Goal: Task Accomplishment & Management: Manage account settings

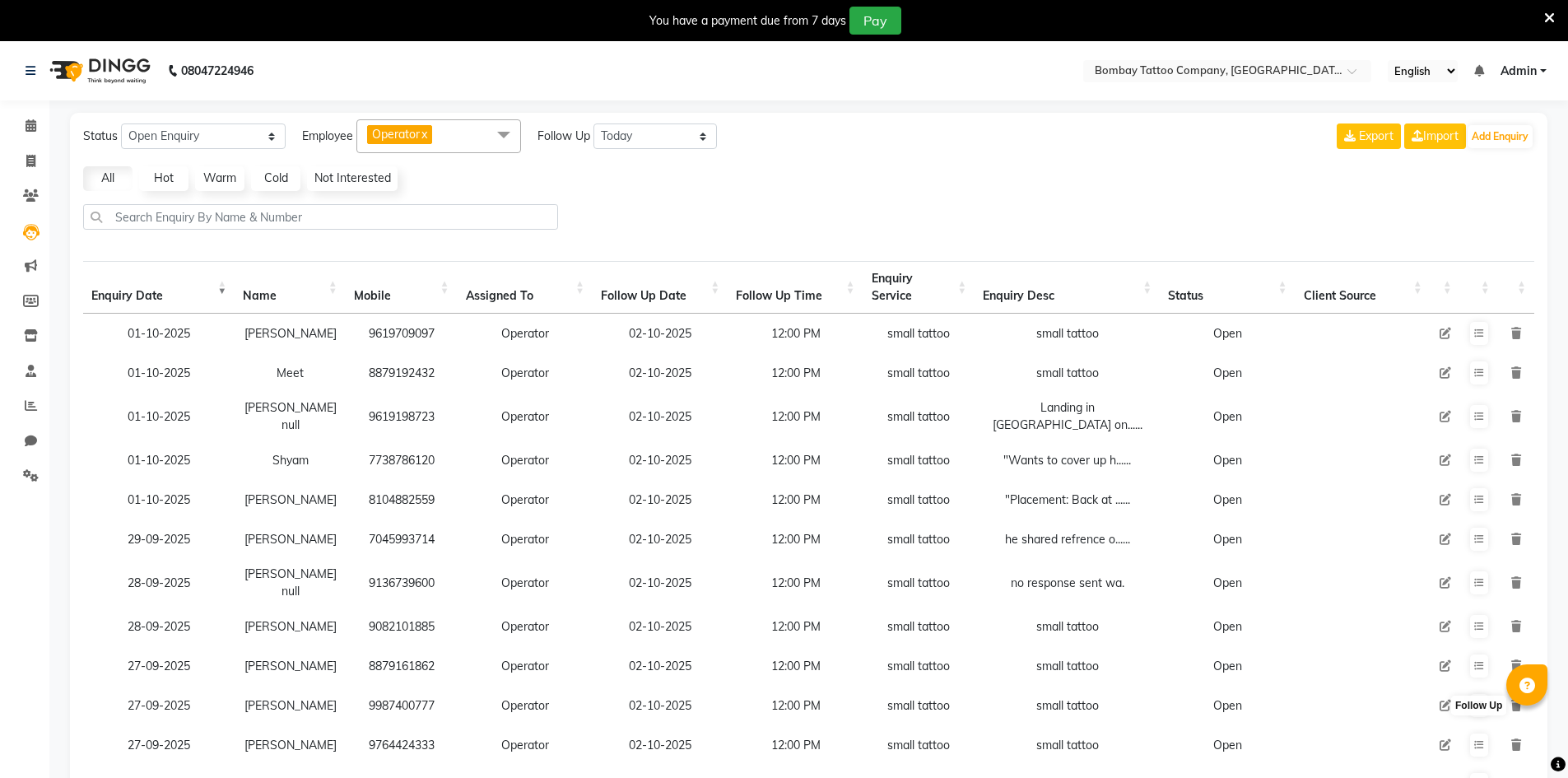
select select "Open"
select select "today"
select select "50"
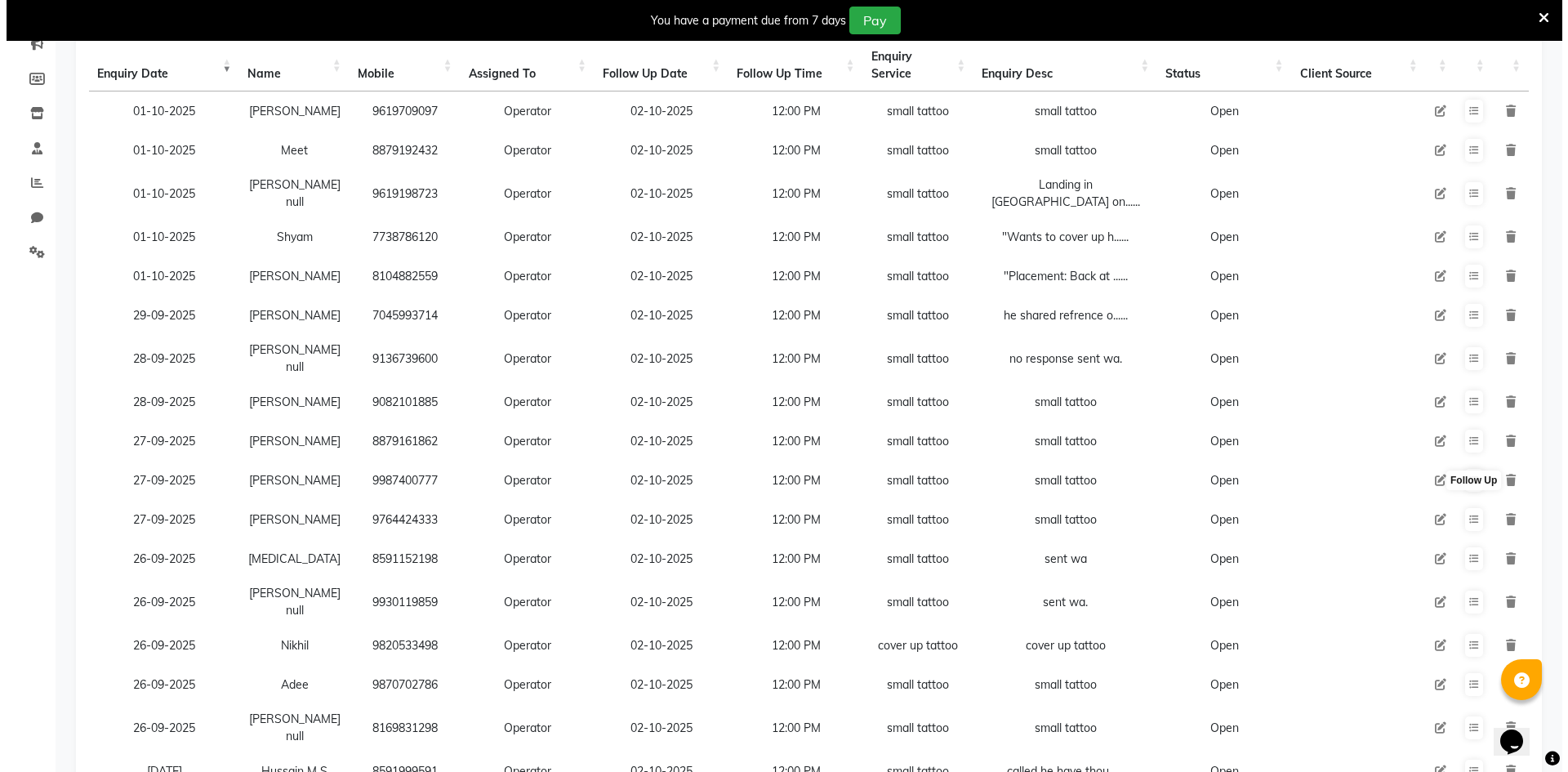
scroll to position [201, 0]
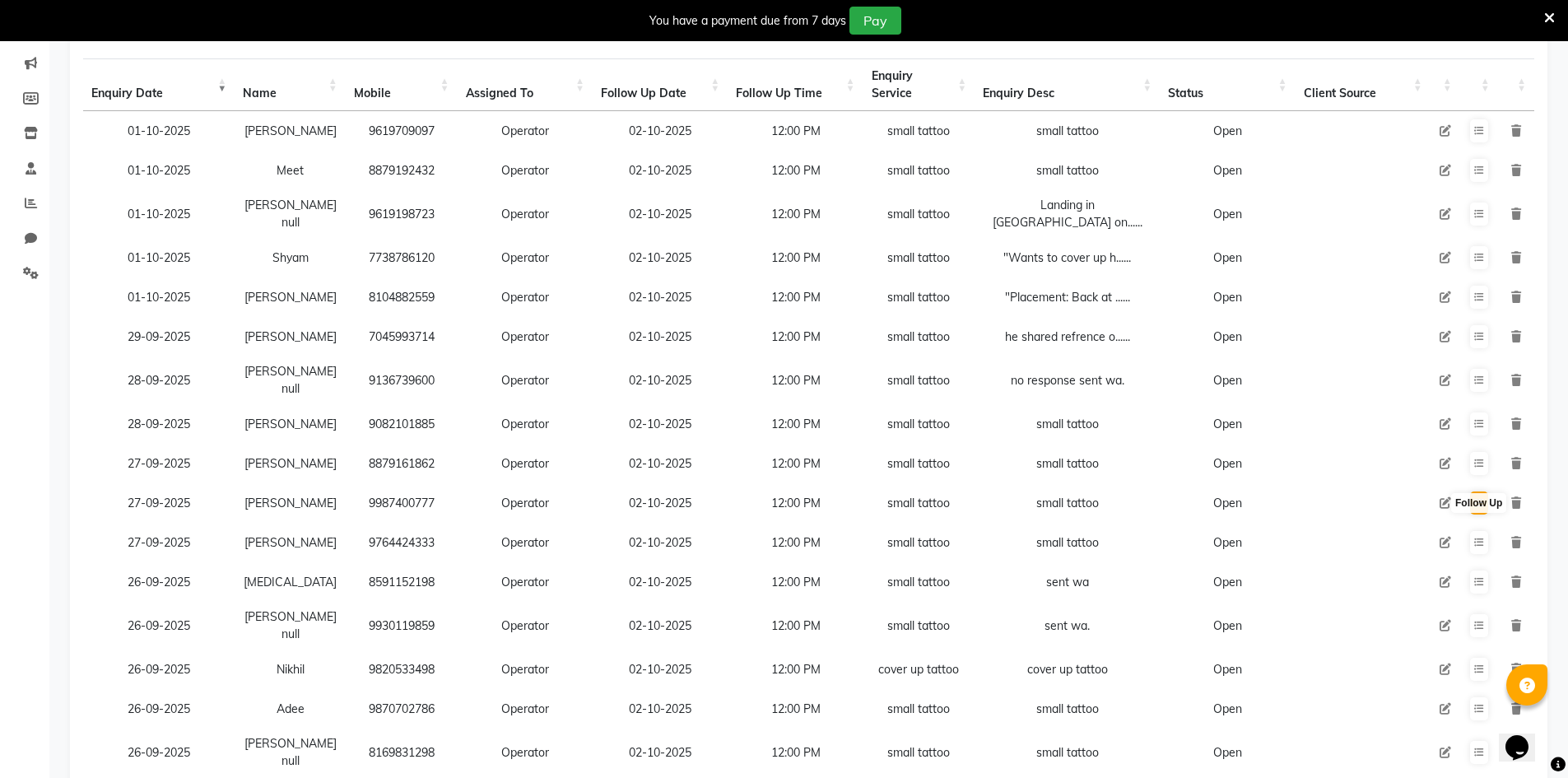
click at [1479, 506] on icon at bounding box center [1479, 503] width 9 height 9
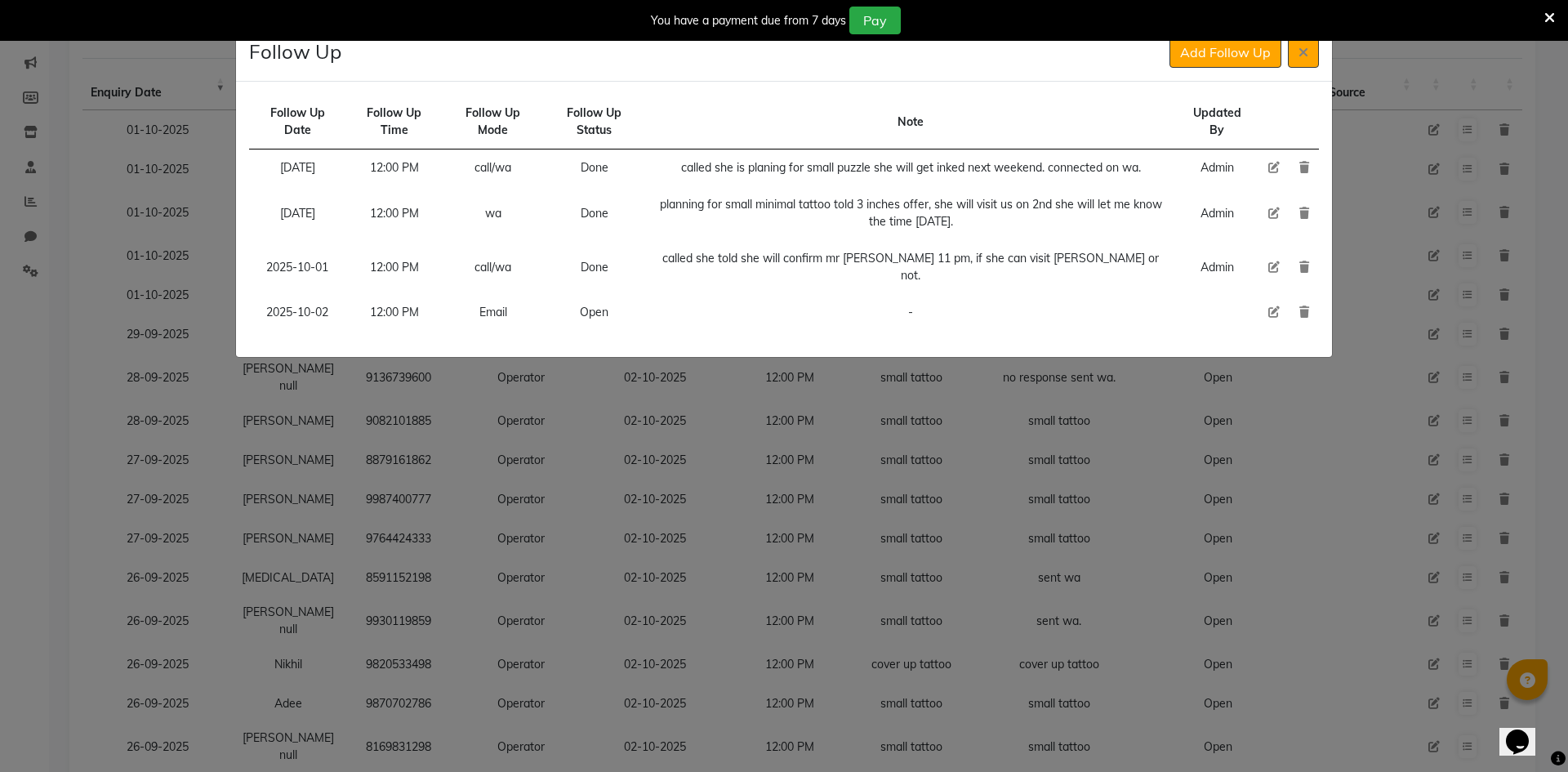
click at [1273, 307] on icon at bounding box center [1274, 312] width 11 height 11
select select "2025-10-02"
select select "720"
select select "Open"
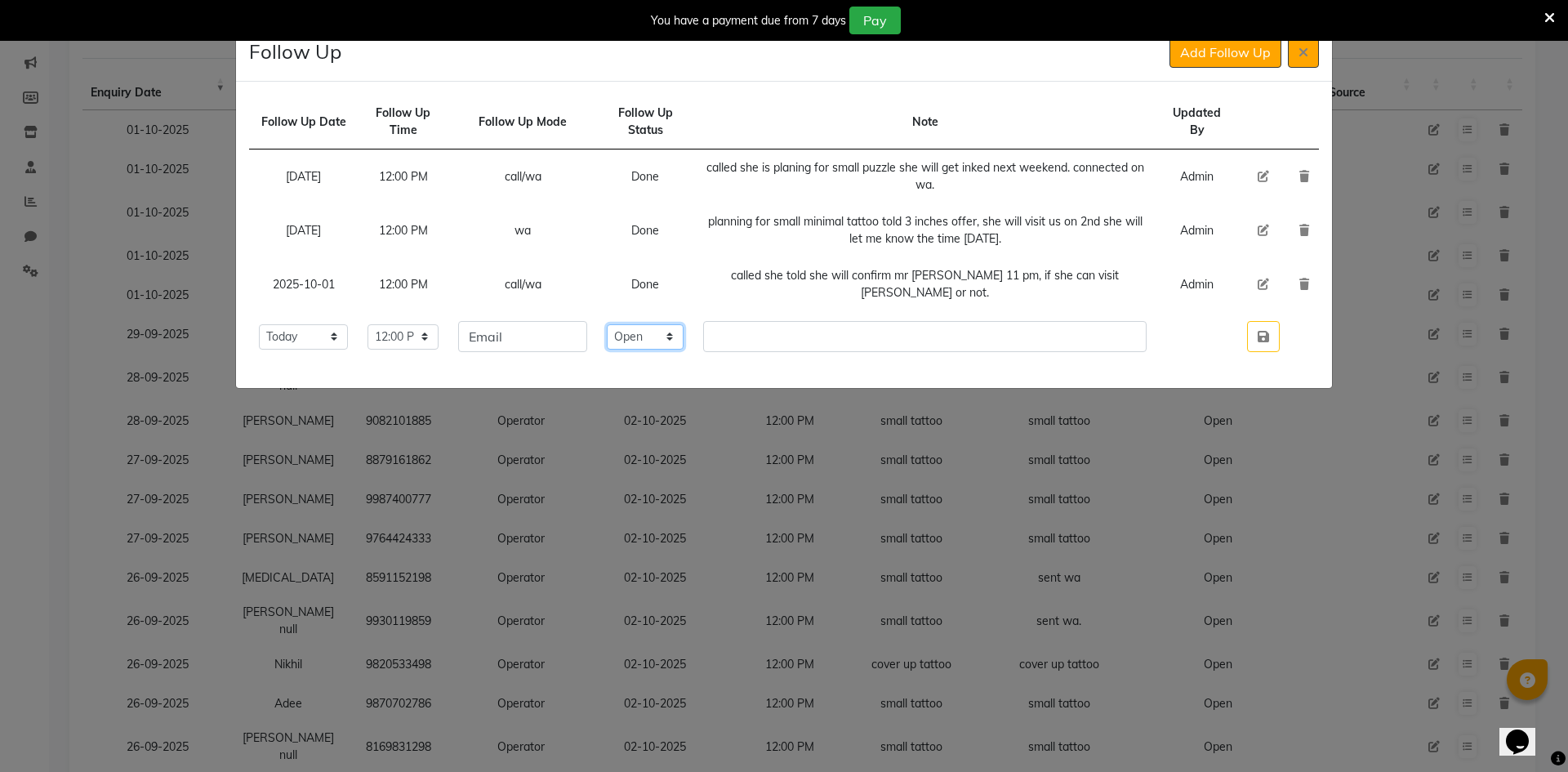
drag, startPoint x: 646, startPoint y: 339, endPoint x: 612, endPoint y: 336, distance: 34.1
click at [646, 339] on select "Select Open Pending Done" at bounding box center [646, 337] width 77 height 25
click at [588, 334] on input "Email" at bounding box center [522, 336] width 129 height 31
type input "call"
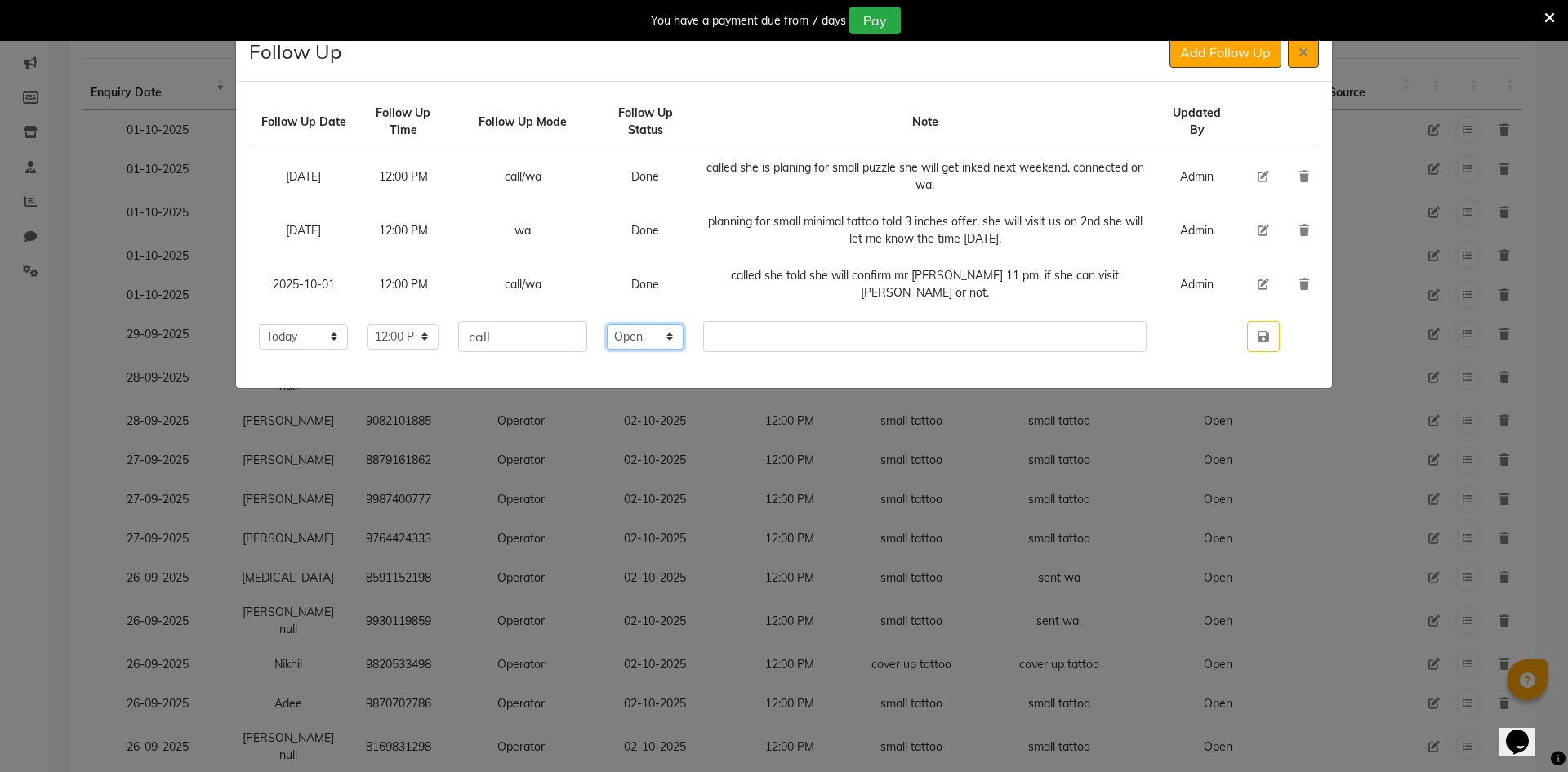
click at [676, 336] on select "Select Open Pending Done" at bounding box center [646, 337] width 77 height 25
select select "Done"
click at [639, 324] on select "Select Open Pending Done" at bounding box center [646, 337] width 77 height 25
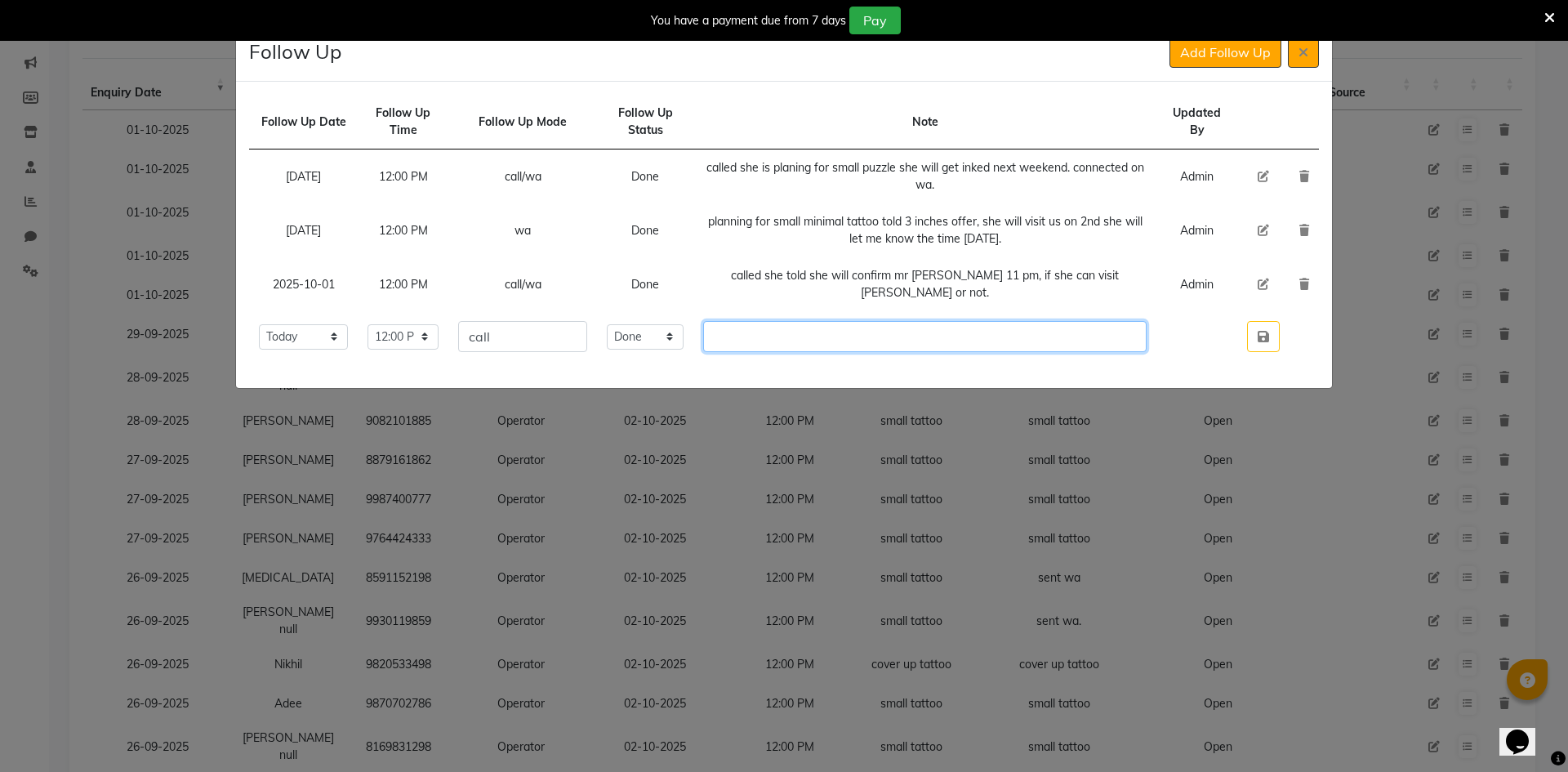
click at [758, 345] on input "text" at bounding box center [925, 336] width 445 height 31
type input "called she is going out of town some family emergency, she will back next to ne…"
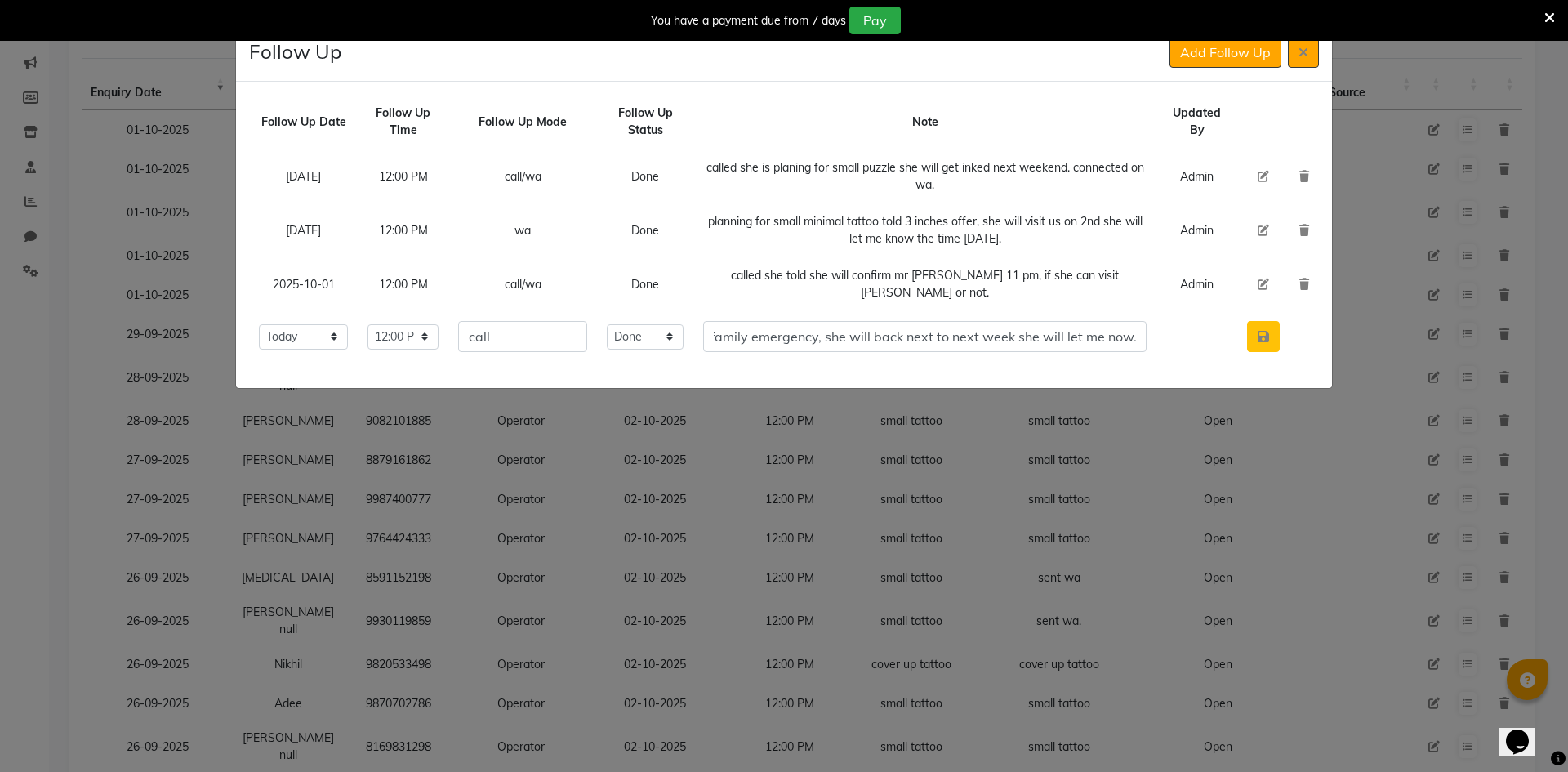
click at [1262, 347] on button "button" at bounding box center [1263, 336] width 33 height 31
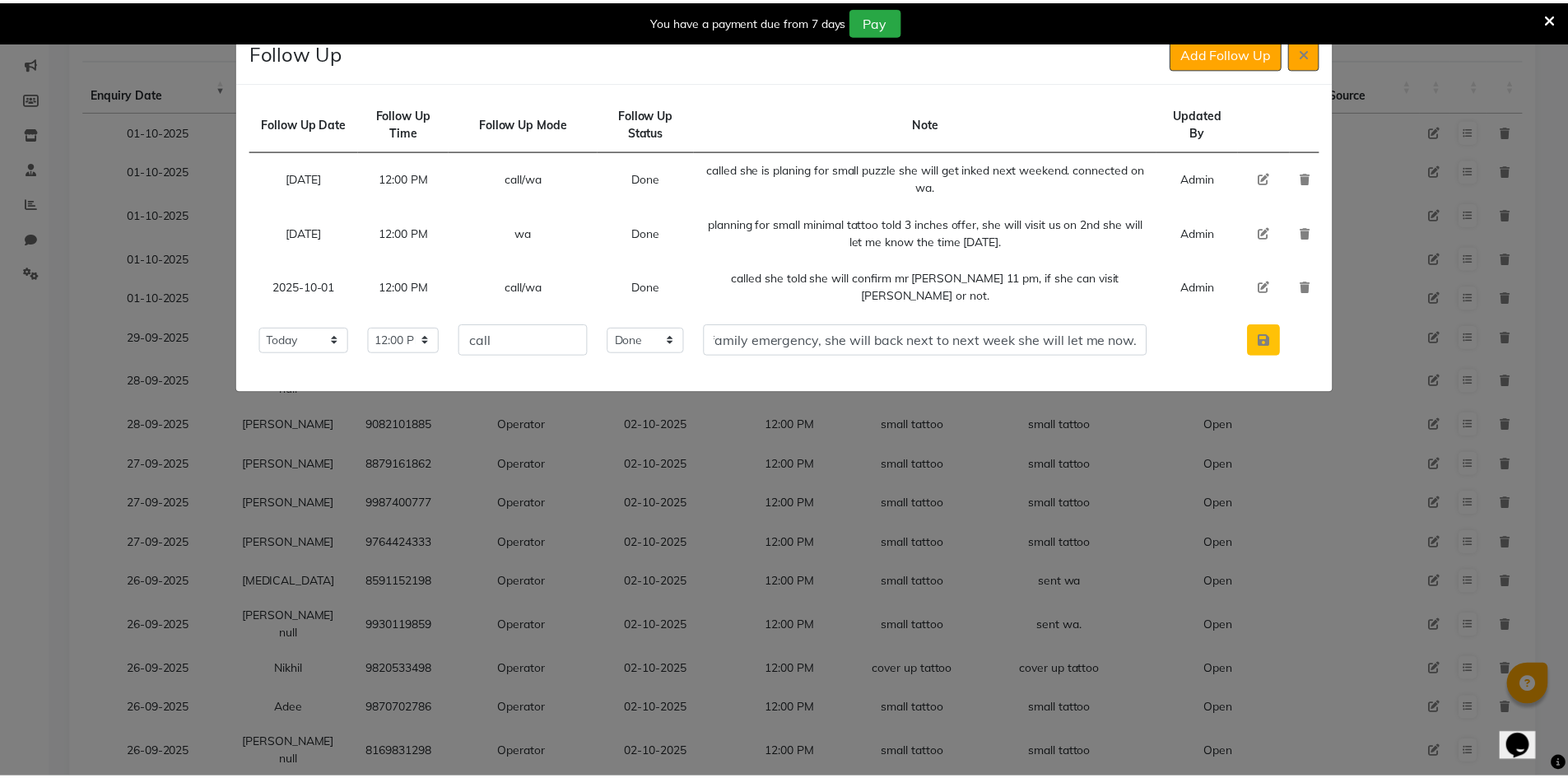
scroll to position [0, 0]
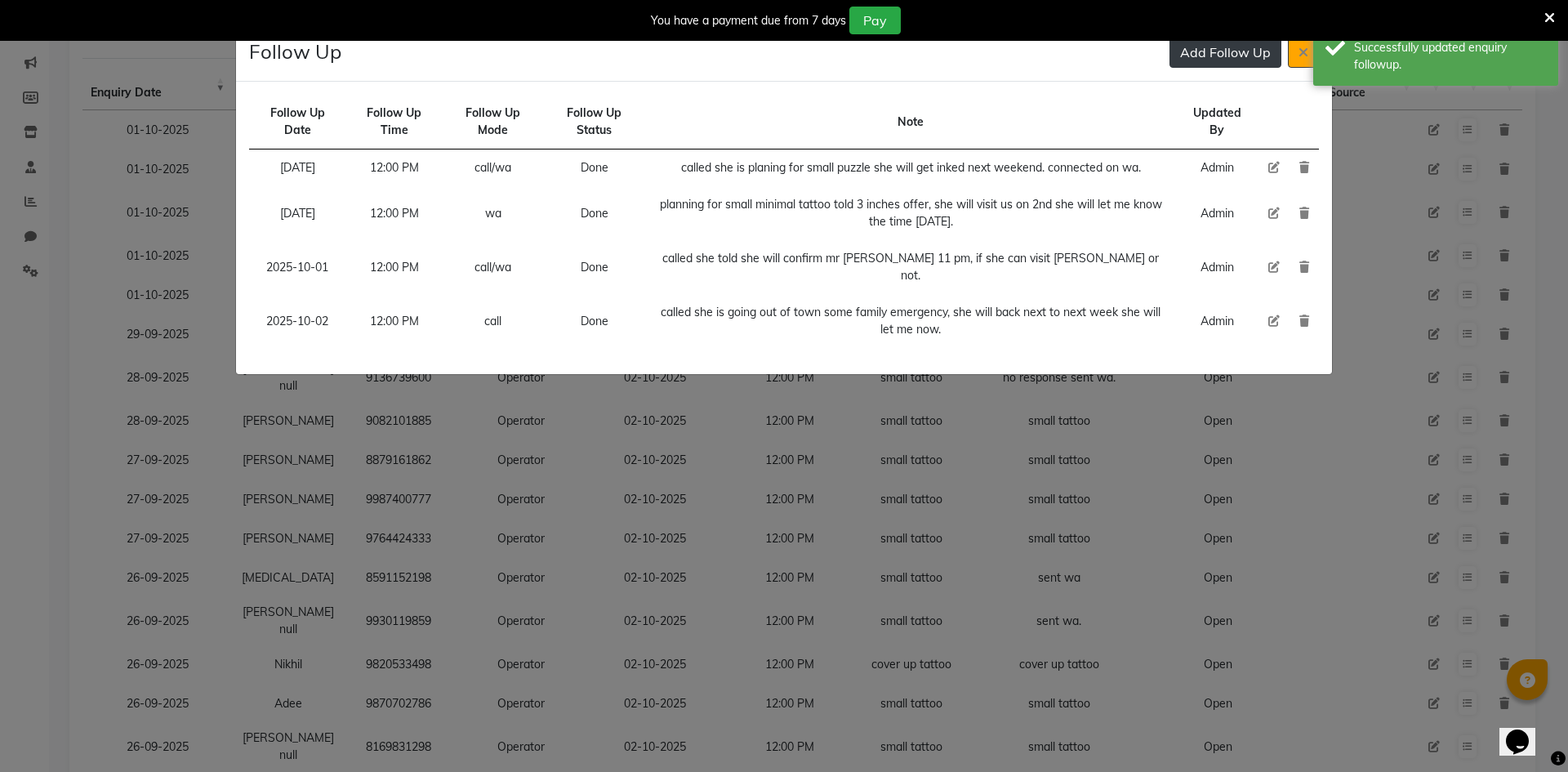
click at [1207, 66] on div "Follow Up Add Follow Up" at bounding box center [784, 53] width 1096 height 58
click at [1208, 39] on div "You have a payment due from 7 days Pay" at bounding box center [784, 20] width 1568 height 40
drag, startPoint x: 1202, startPoint y: 46, endPoint x: 1197, endPoint y: 53, distance: 8.6
click at [1201, 47] on button "Add Follow Up" at bounding box center [1225, 52] width 112 height 31
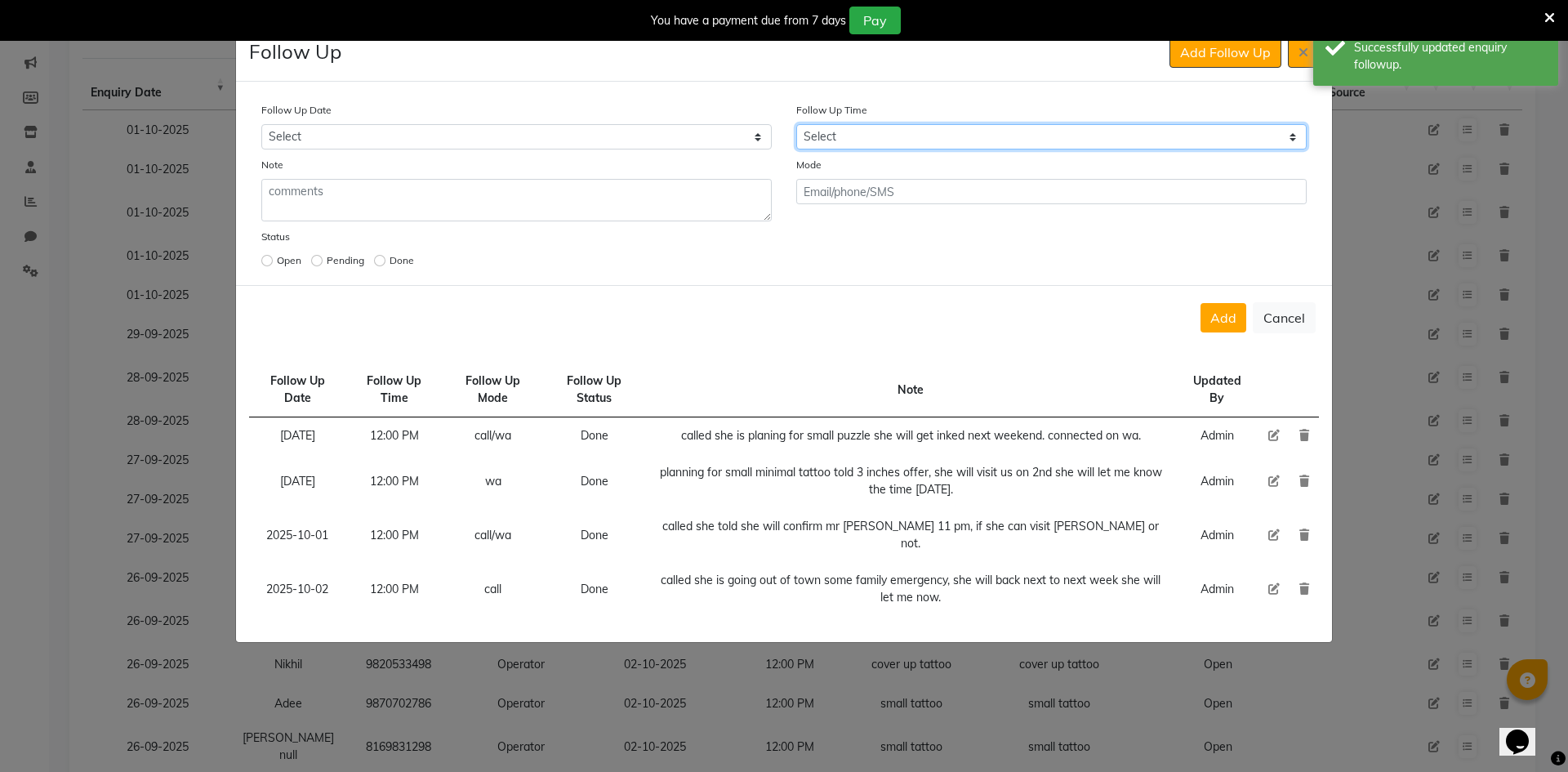
click at [926, 137] on select "Select 07:00 AM 07:15 AM 07:30 AM 07:45 AM 08:00 AM 08:15 AM 08:30 AM 08:45 AM …" at bounding box center [1051, 136] width 510 height 25
select select "720"
click at [926, 137] on select "Select 07:00 AM 07:15 AM 07:30 AM 07:45 AM 08:00 AM 08:15 AM 08:30 AM 08:45 AM …" at bounding box center [1051, 136] width 510 height 25
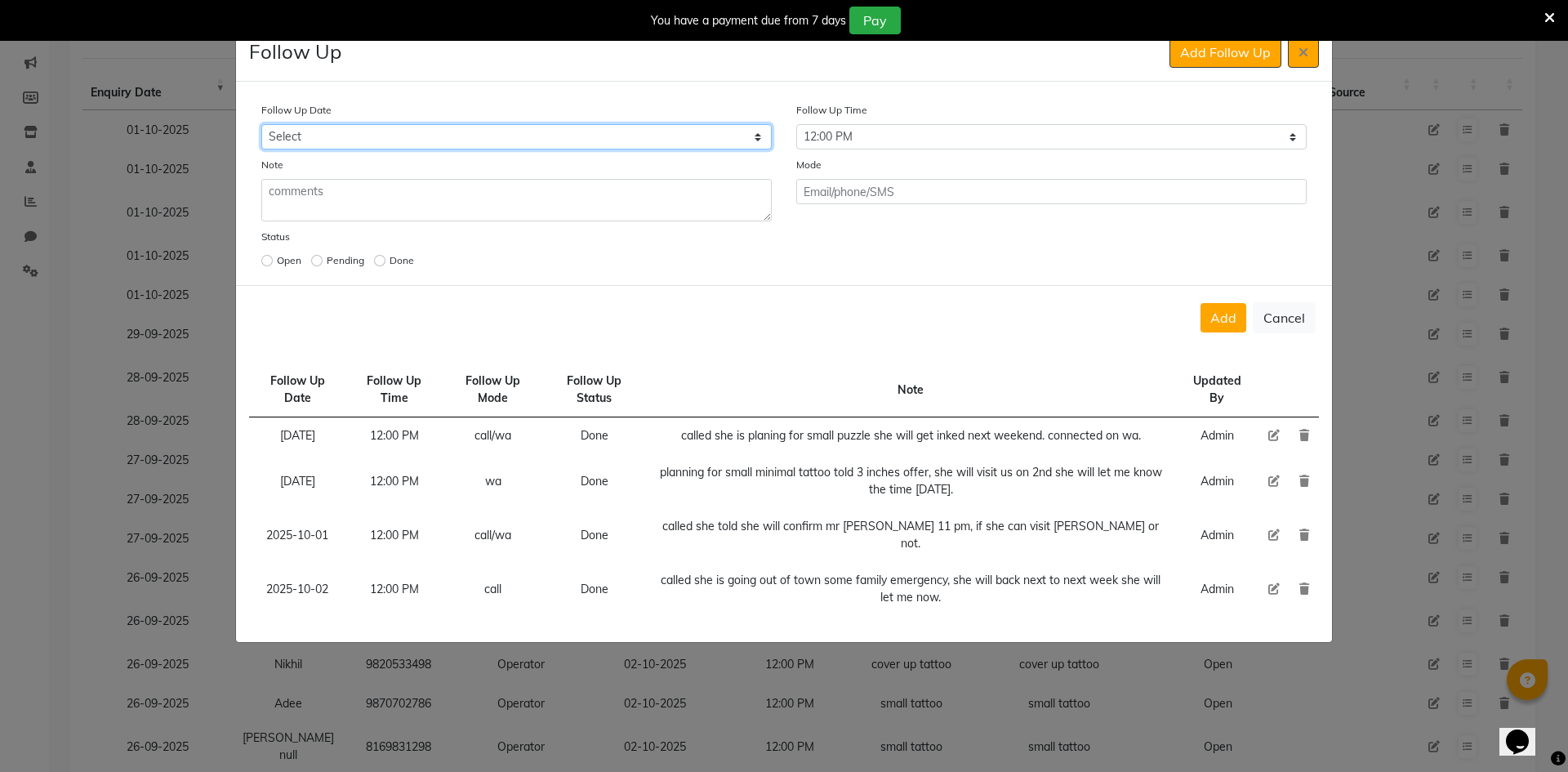
click at [751, 132] on select "Select [DATE] [DATE] [DATE] ([DATE]) [DATE] ([DATE]) [DATE] ([DATE]) [DATE] ([D…" at bounding box center [516, 136] width 510 height 25
select select "custom_date"
click at [261, 124] on select "Select [DATE] [DATE] [DATE] ([DATE]) [DATE] ([DATE]) [DATE] ([DATE]) [DATE] ([D…" at bounding box center [516, 136] width 510 height 25
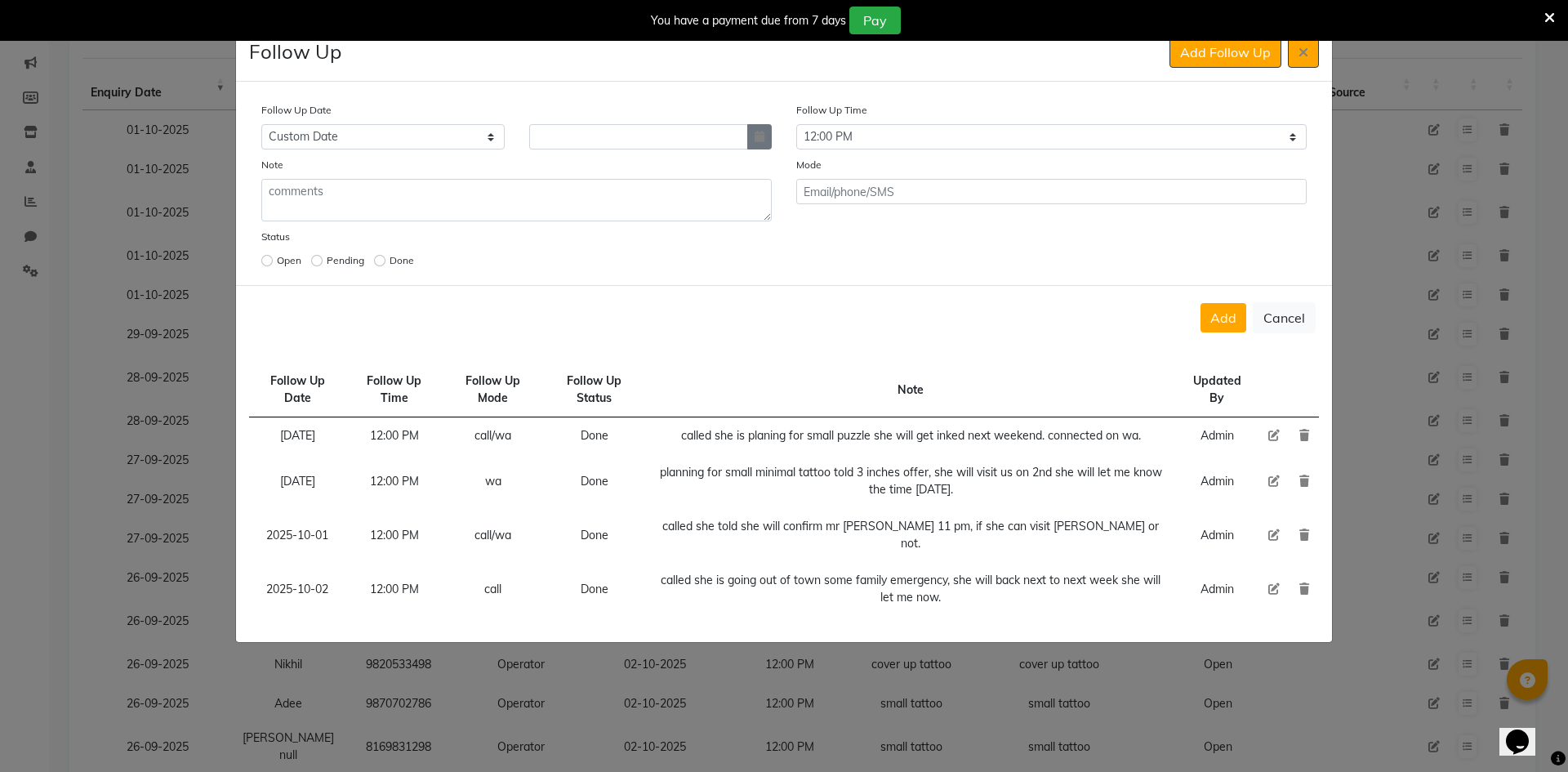
click at [764, 141] on button "button" at bounding box center [760, 136] width 24 height 25
select select "10"
select select "2025"
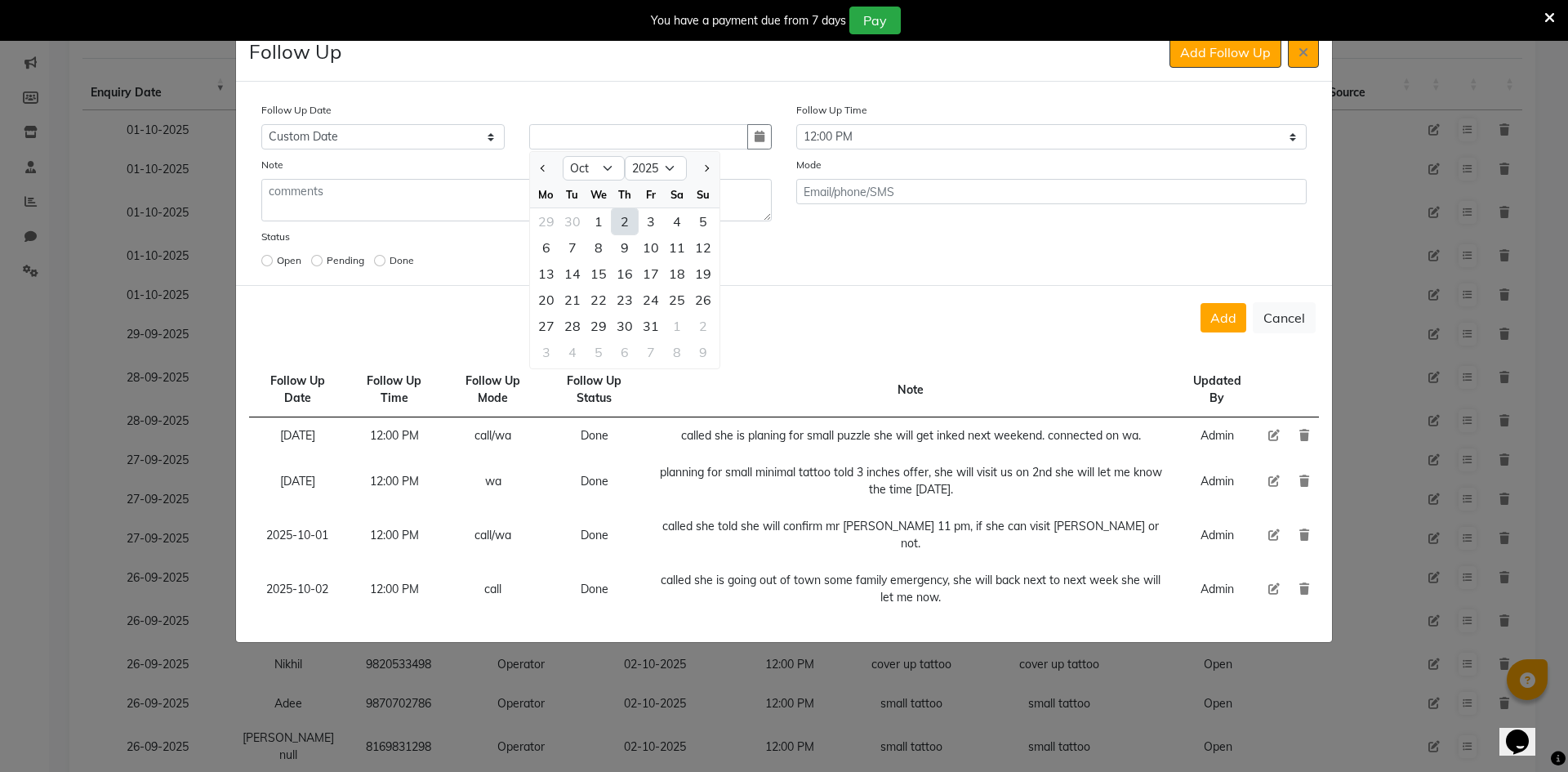
click at [657, 271] on div "17" at bounding box center [651, 274] width 26 height 26
type input "[DATE]"
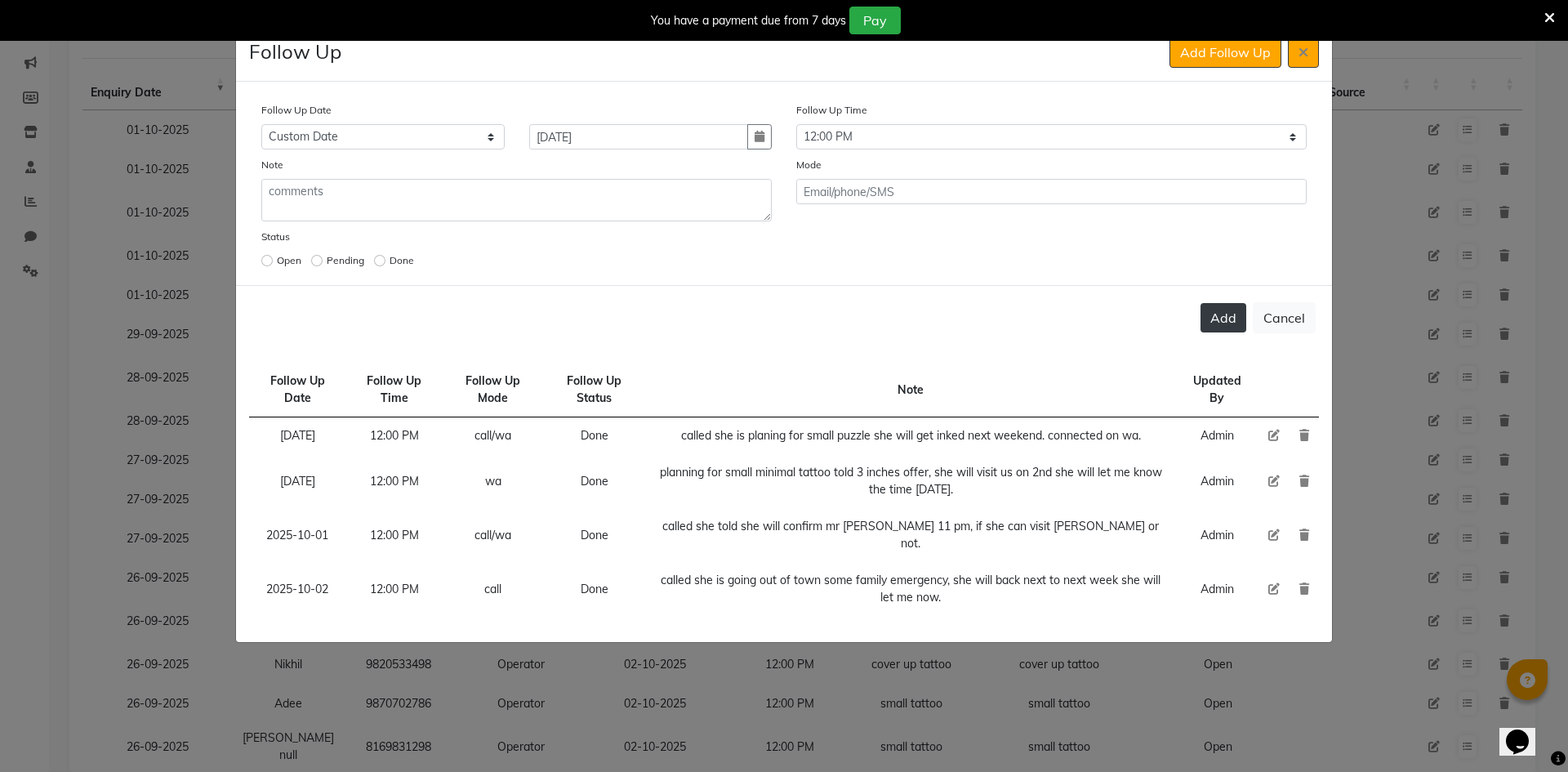
click at [1231, 322] on button "Add" at bounding box center [1223, 317] width 46 height 29
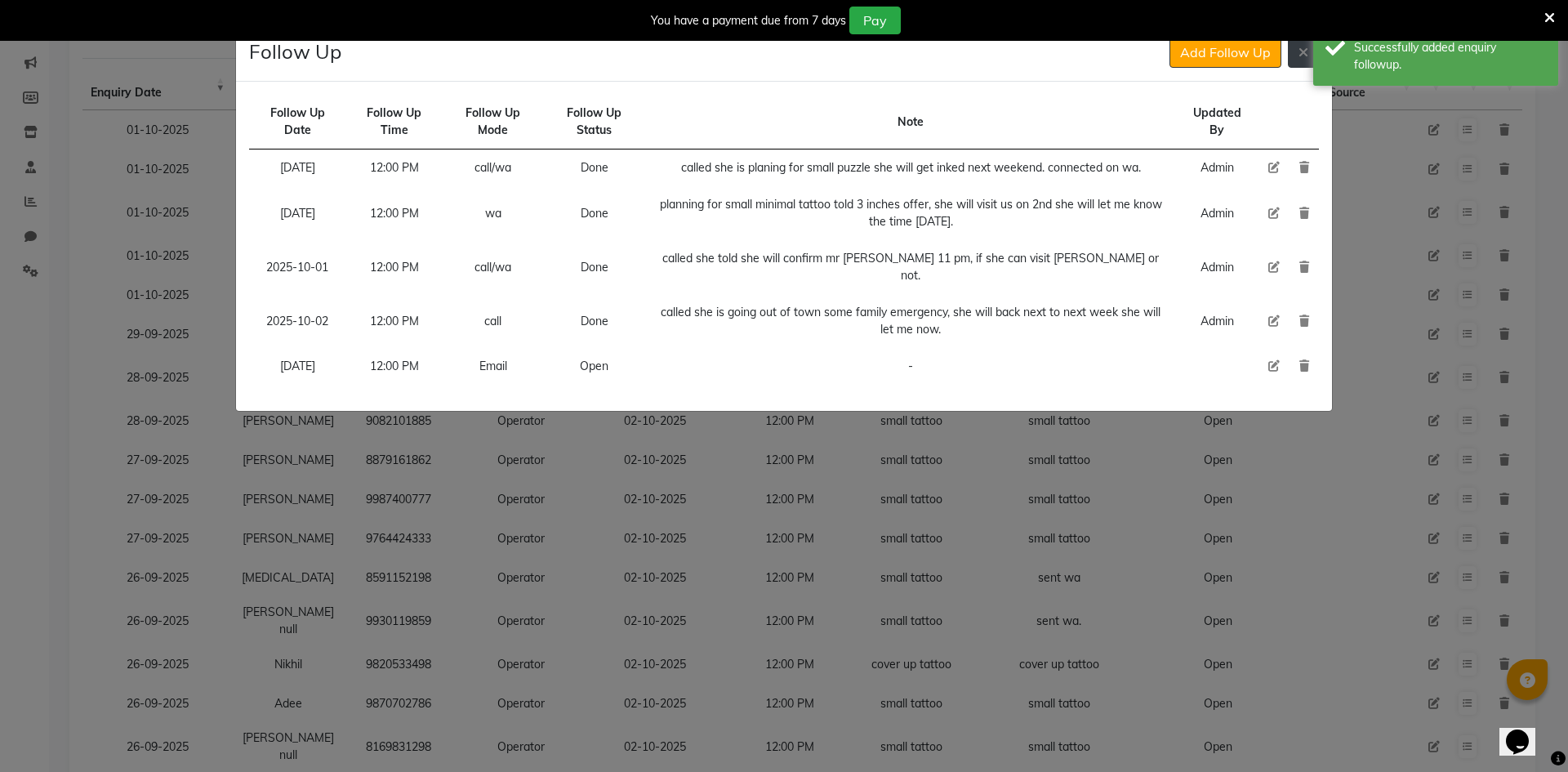
click at [1310, 53] on button at bounding box center [1303, 52] width 31 height 31
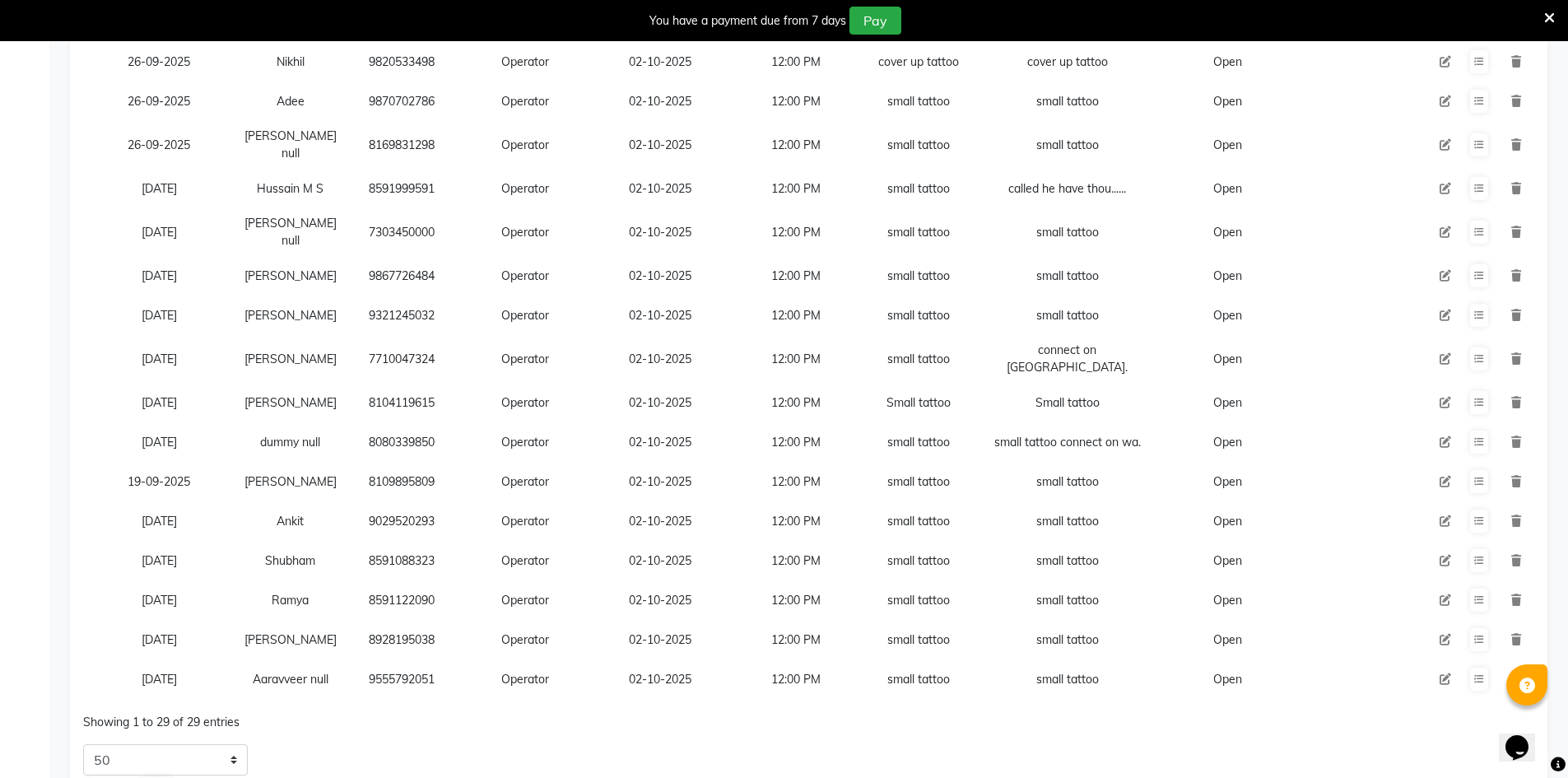
scroll to position [861, 0]
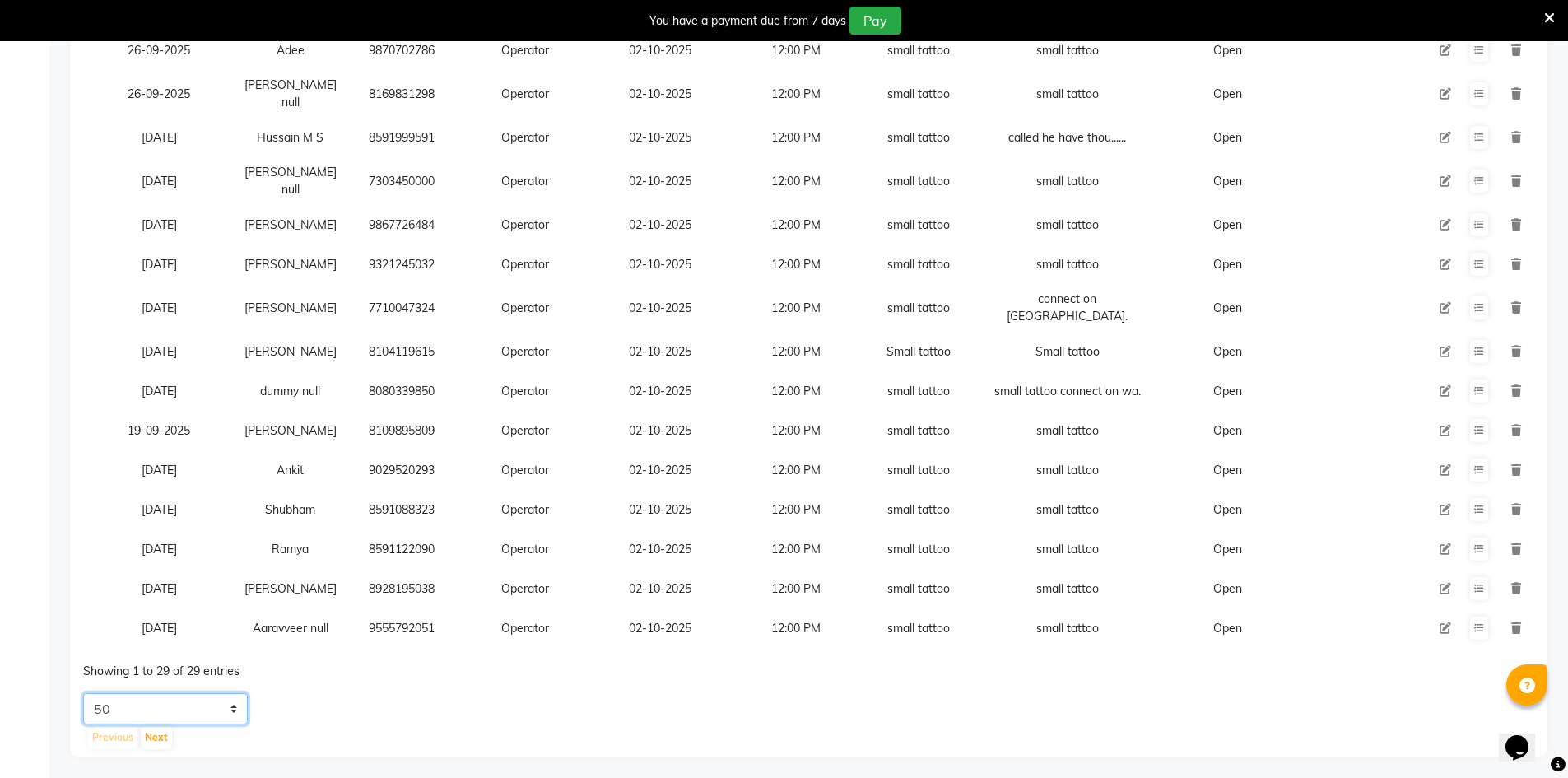
click at [209, 705] on select "5 10 20 50" at bounding box center [166, 709] width 165 height 31
click at [178, 700] on select "5 10 20 50" at bounding box center [166, 709] width 165 height 31
click at [83, 694] on select "5 10 20 50" at bounding box center [166, 709] width 165 height 31
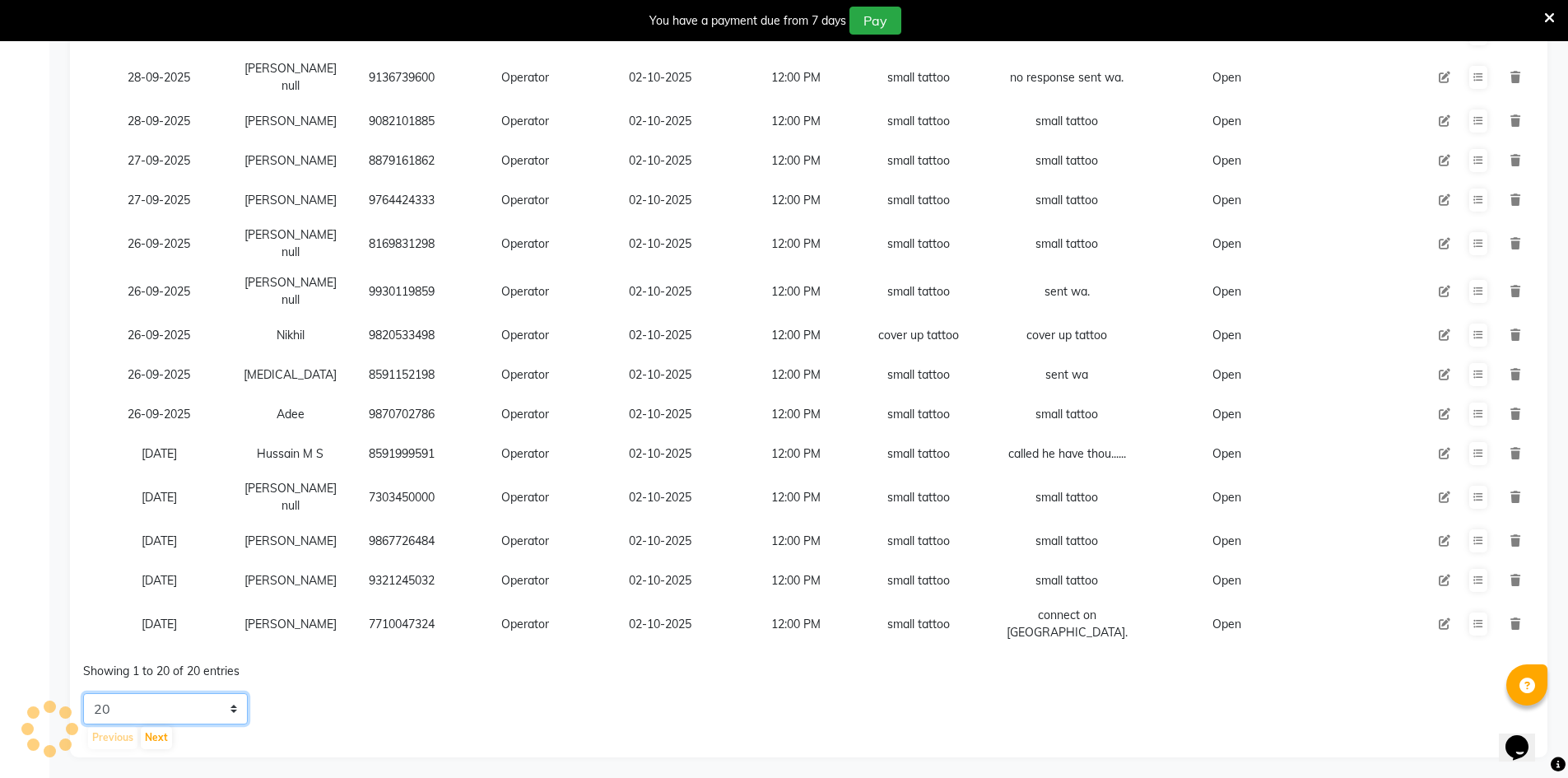
click at [178, 700] on select "5 10 20 50" at bounding box center [166, 709] width 165 height 31
select select "50"
click at [83, 694] on select "5 10 20 50" at bounding box center [166, 709] width 165 height 31
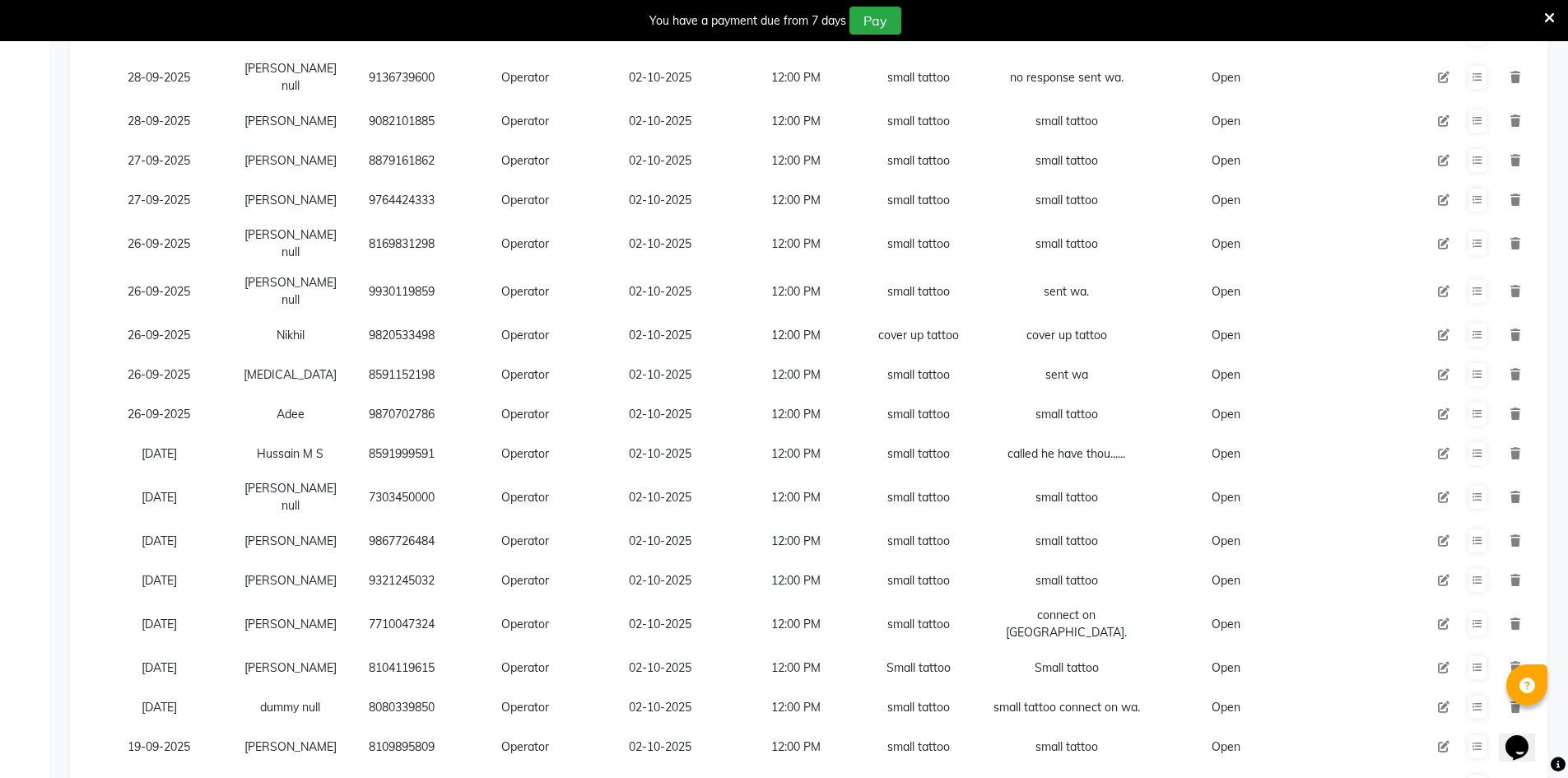
scroll to position [822, 0]
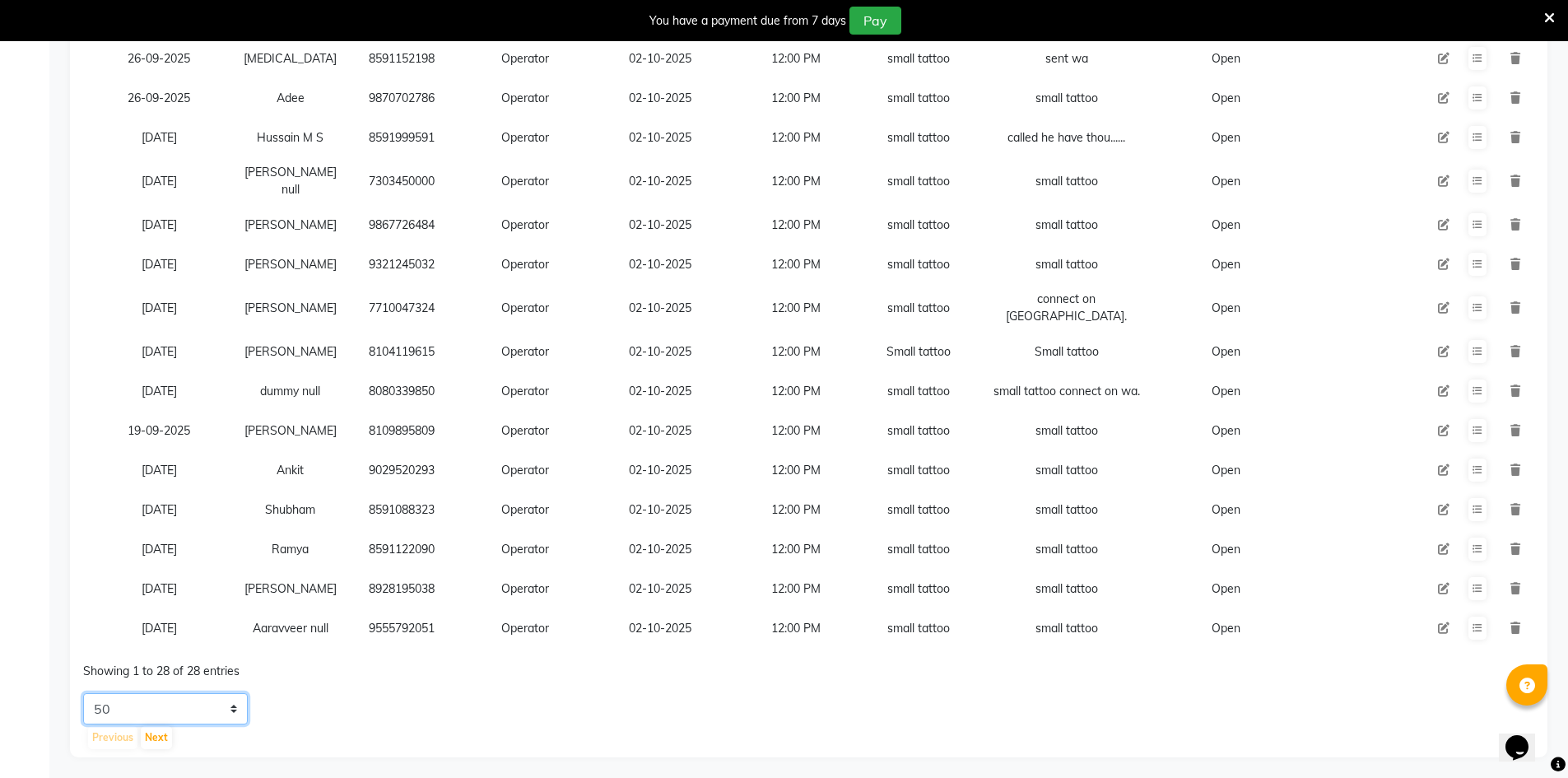
click at [192, 700] on select "5 10 20 50" at bounding box center [166, 709] width 165 height 31
drag, startPoint x: 273, startPoint y: 516, endPoint x: 249, endPoint y: 461, distance: 60.0
click at [249, 461] on td "Ankit" at bounding box center [290, 470] width 111 height 40
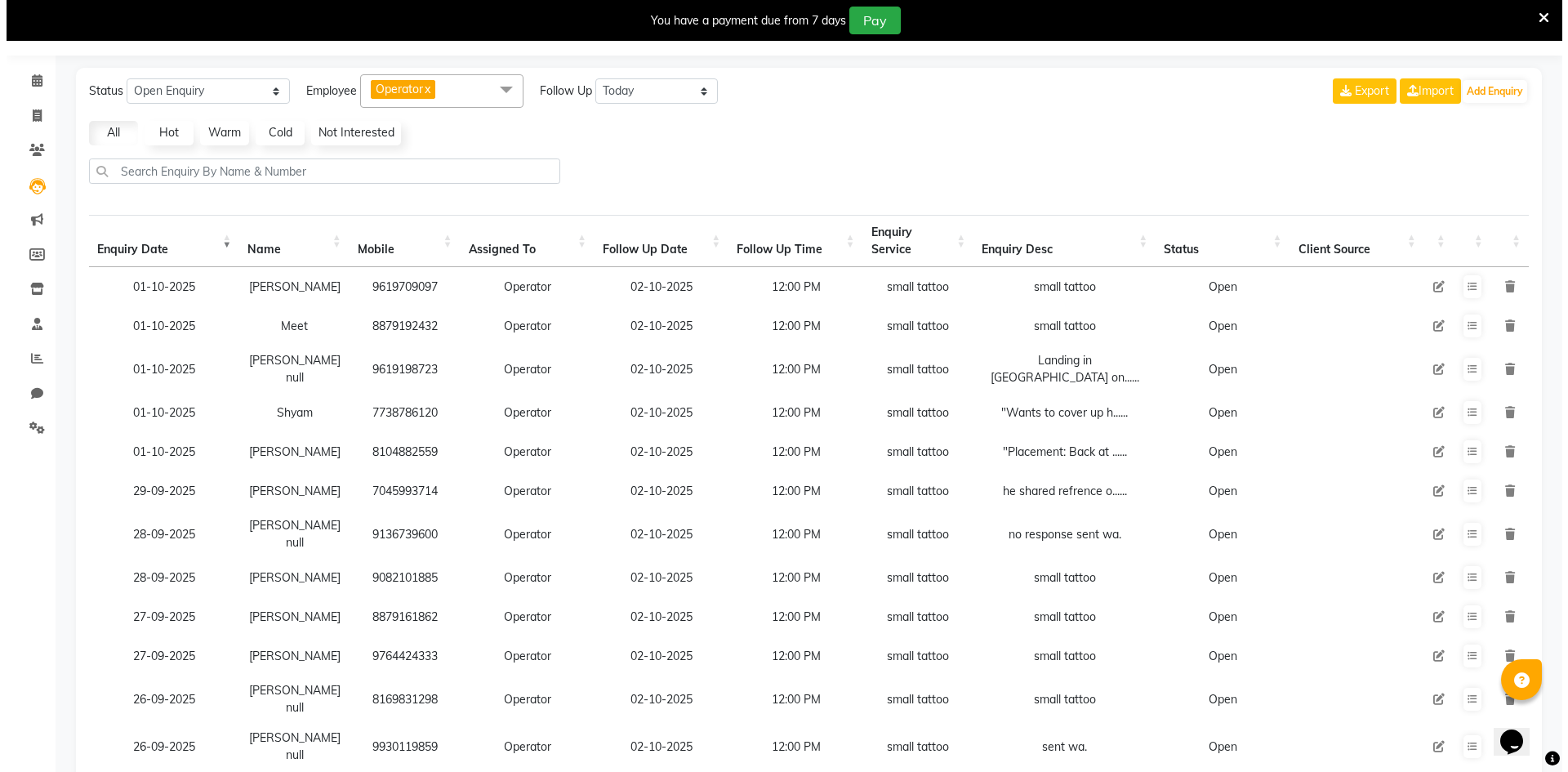
scroll to position [0, 0]
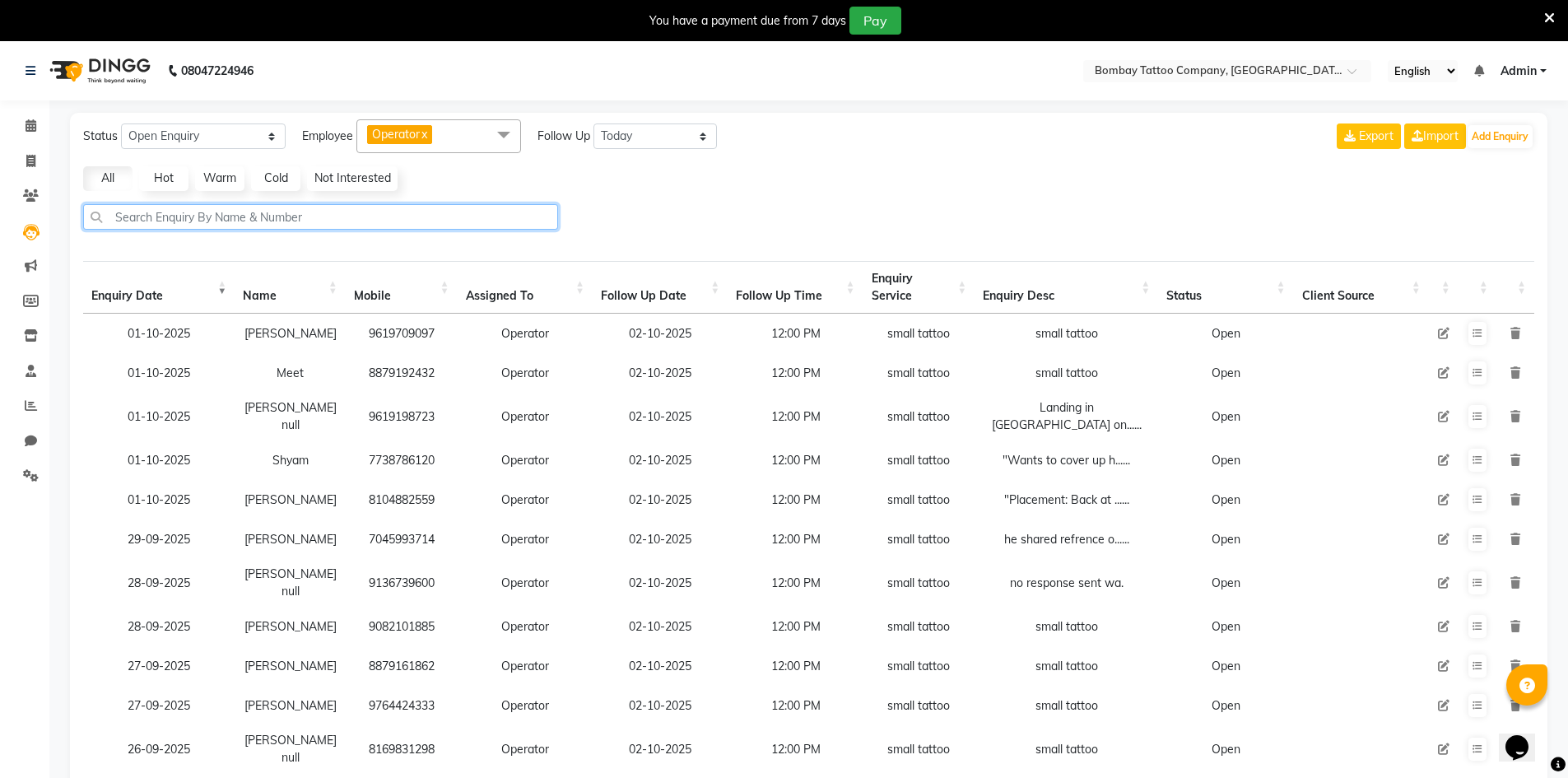
click at [385, 217] on input "text" at bounding box center [320, 216] width 475 height 26
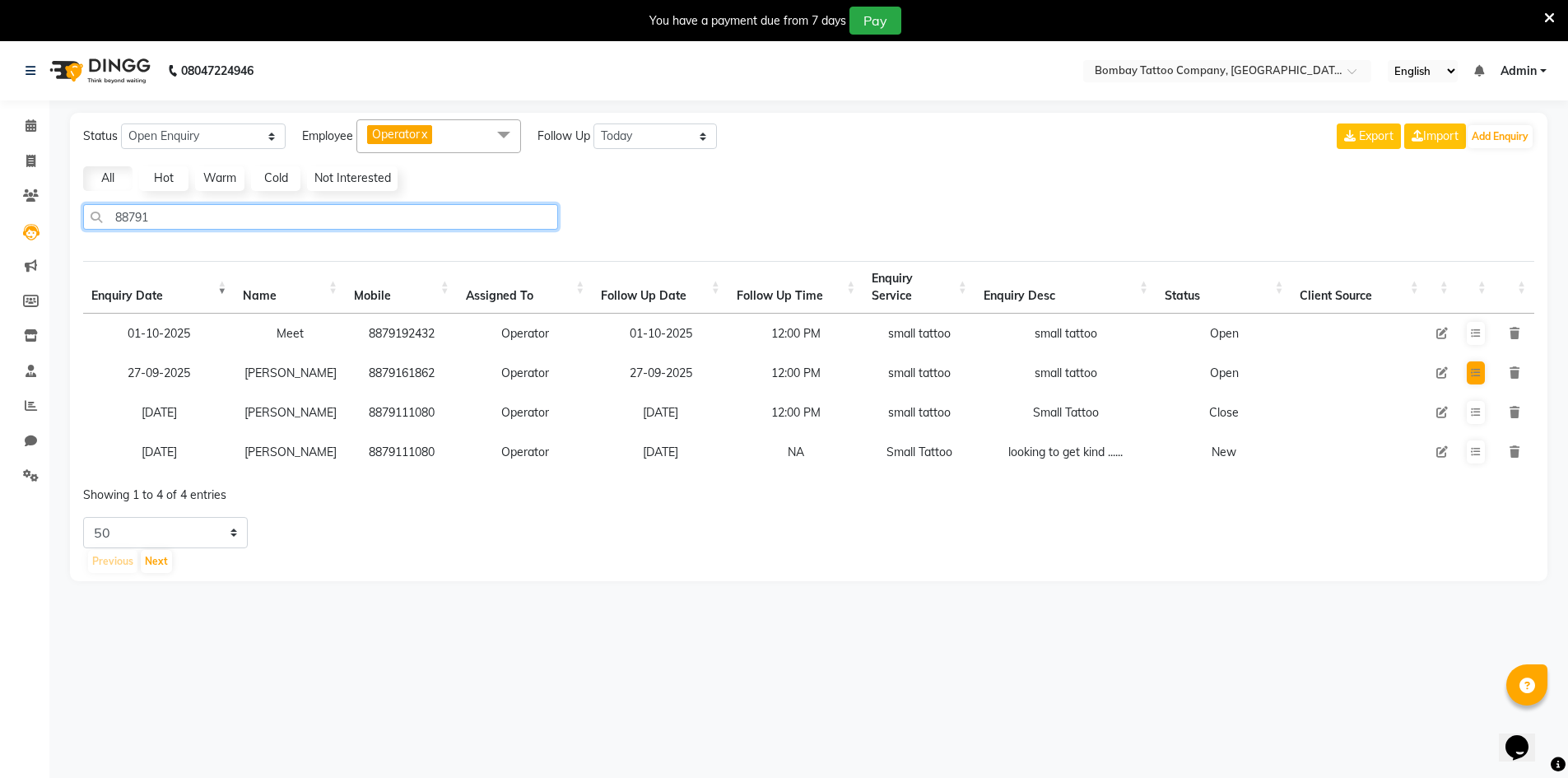
type input "88791"
click at [1482, 376] on button at bounding box center [1475, 372] width 18 height 23
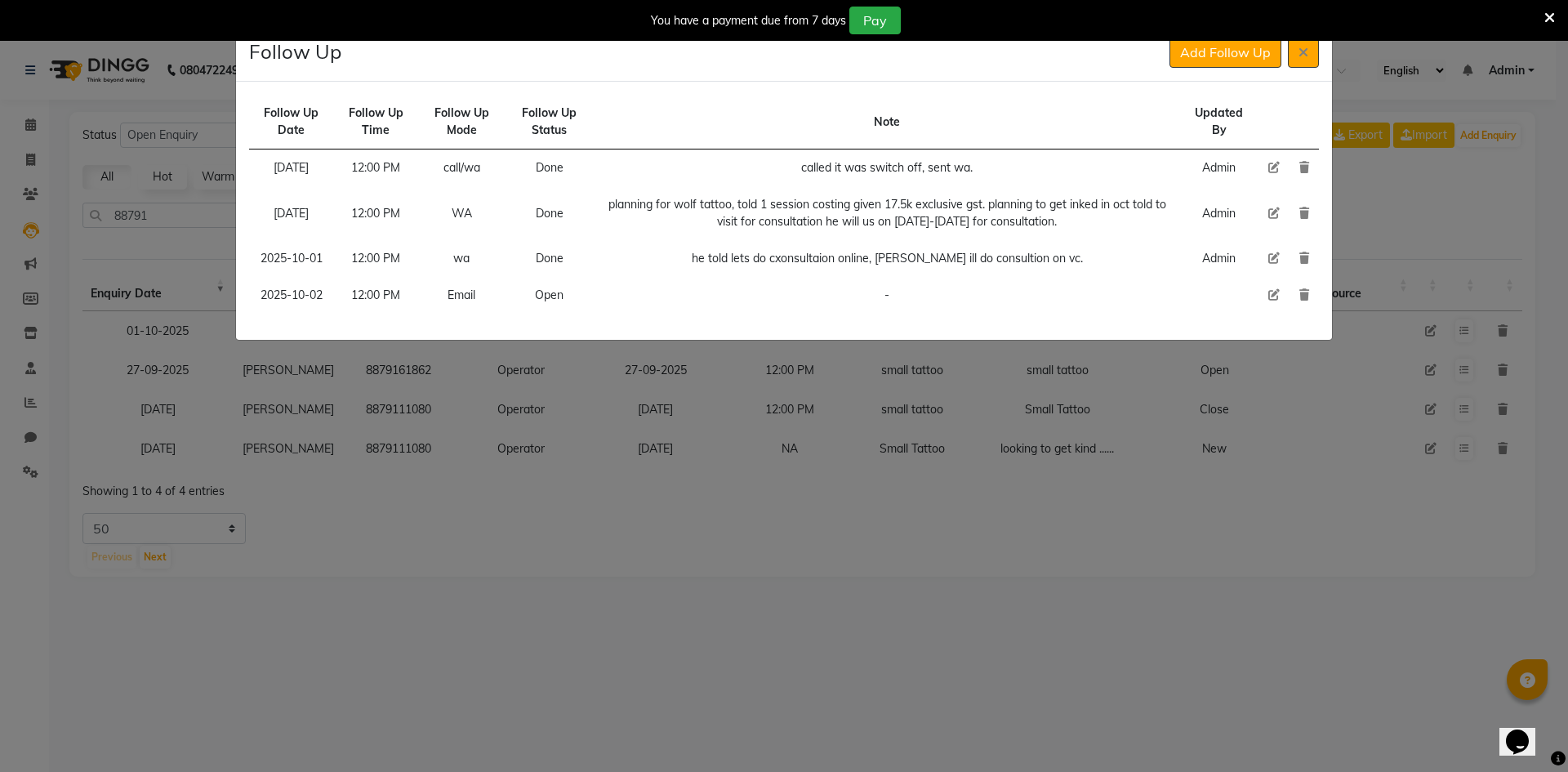
click at [1272, 294] on icon at bounding box center [1274, 295] width 11 height 11
select select "2025-10-02"
select select "720"
select select "Open"
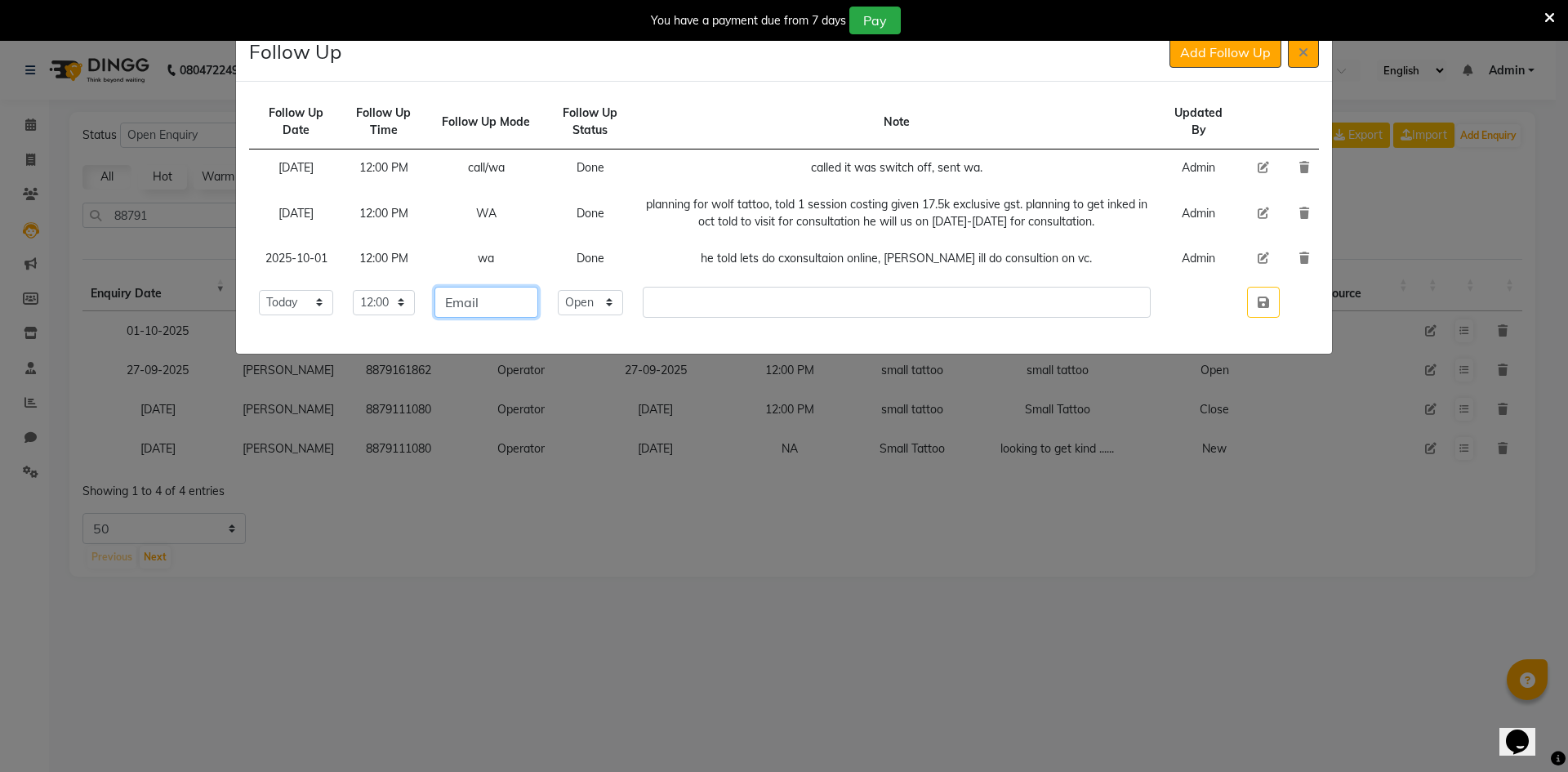
click at [533, 290] on input "Email" at bounding box center [486, 302] width 103 height 31
type input "call/wa"
drag, startPoint x: 633, startPoint y: 303, endPoint x: 626, endPoint y: 314, distance: 13.0
click at [623, 307] on select "Select Open Pending Done" at bounding box center [590, 302] width 66 height 25
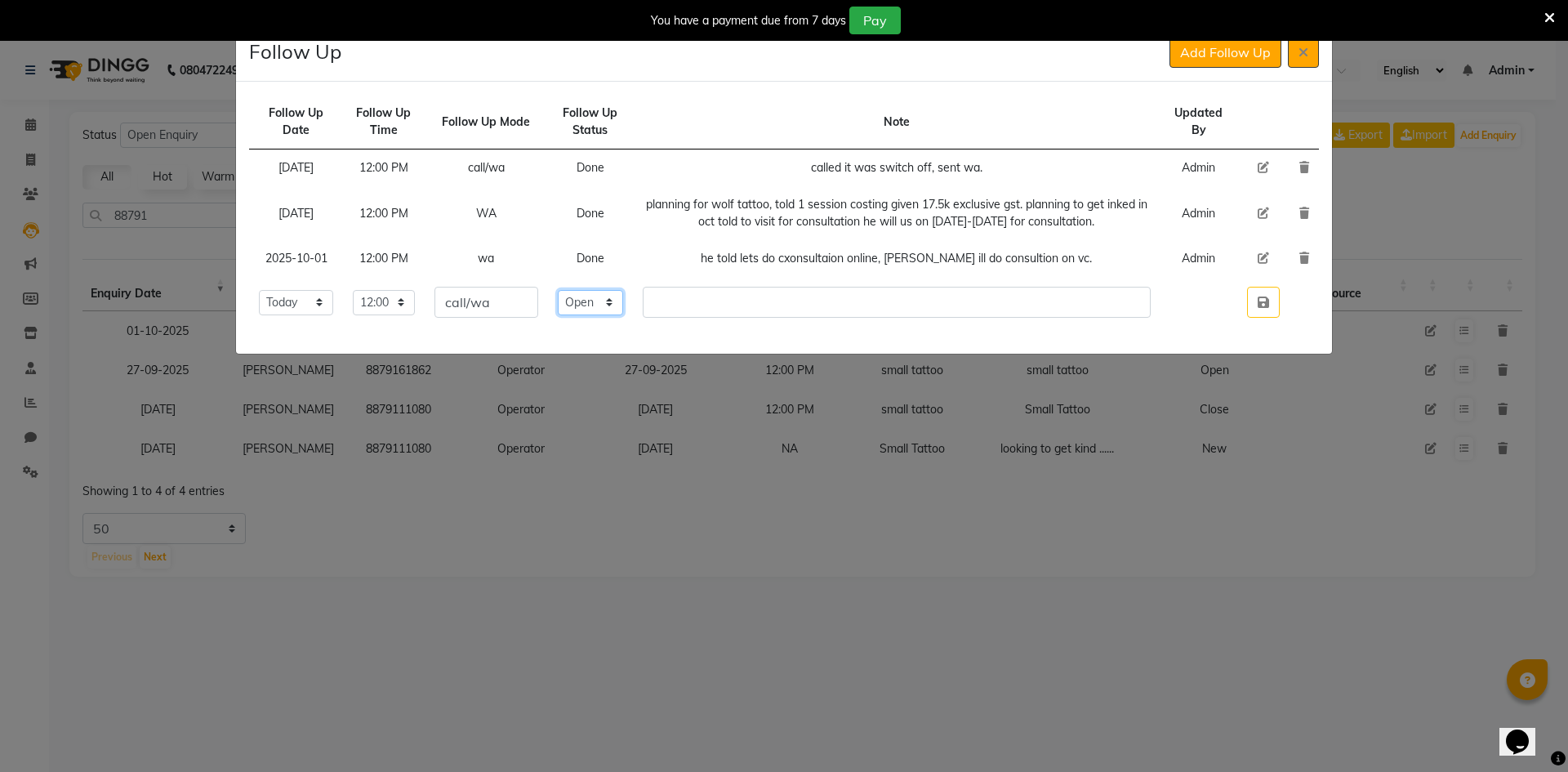
click at [588, 290] on select "Select Open Pending Done" at bounding box center [590, 302] width 66 height 25
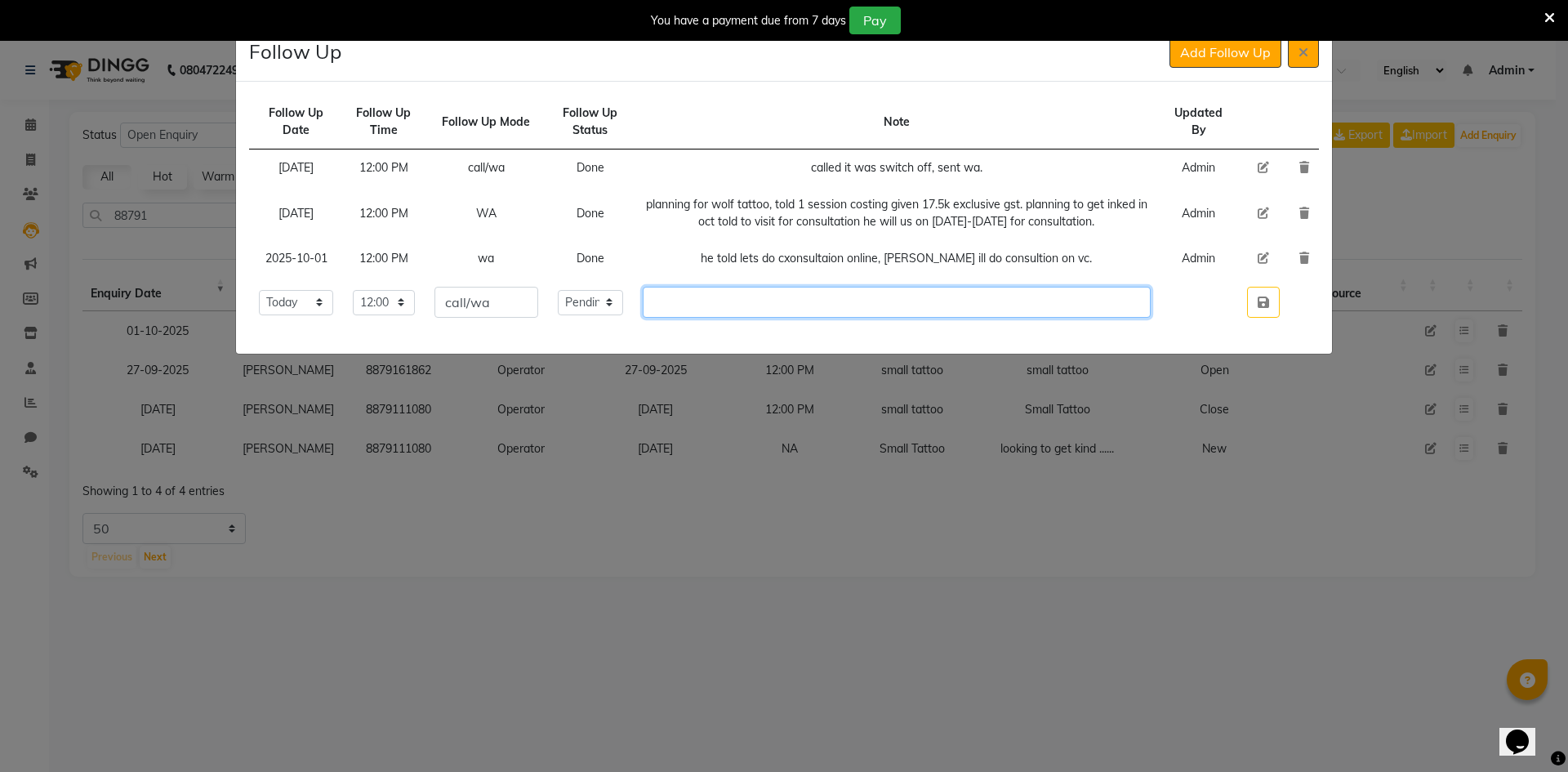
click at [698, 313] on input "text" at bounding box center [897, 302] width 508 height 31
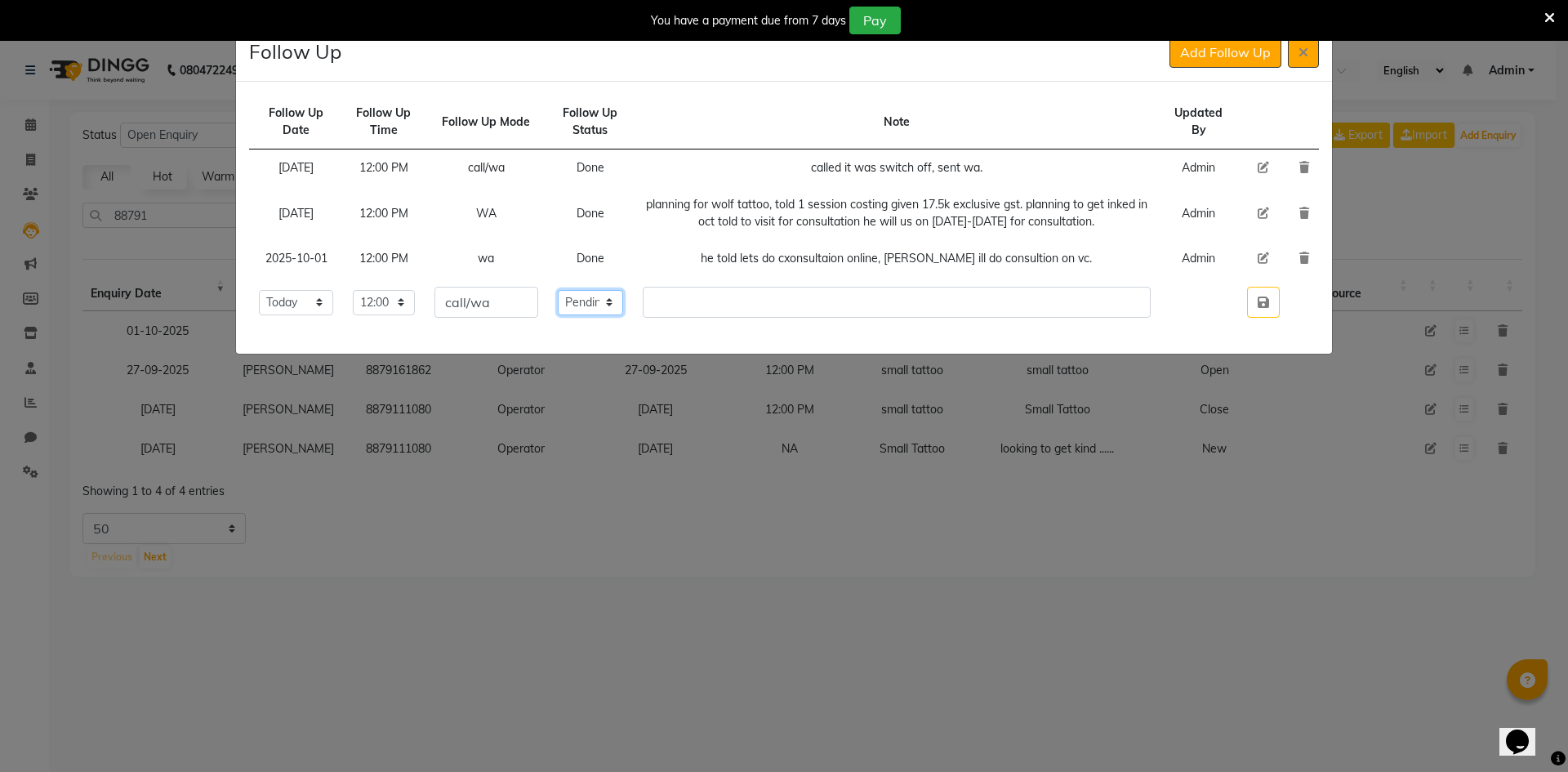
drag, startPoint x: 647, startPoint y: 306, endPoint x: 643, endPoint y: 314, distance: 8.9
click at [623, 310] on select "Select Open Pending Done" at bounding box center [590, 302] width 66 height 25
select select "Done"
click at [588, 290] on select "Select Open Pending Done" at bounding box center [590, 302] width 66 height 25
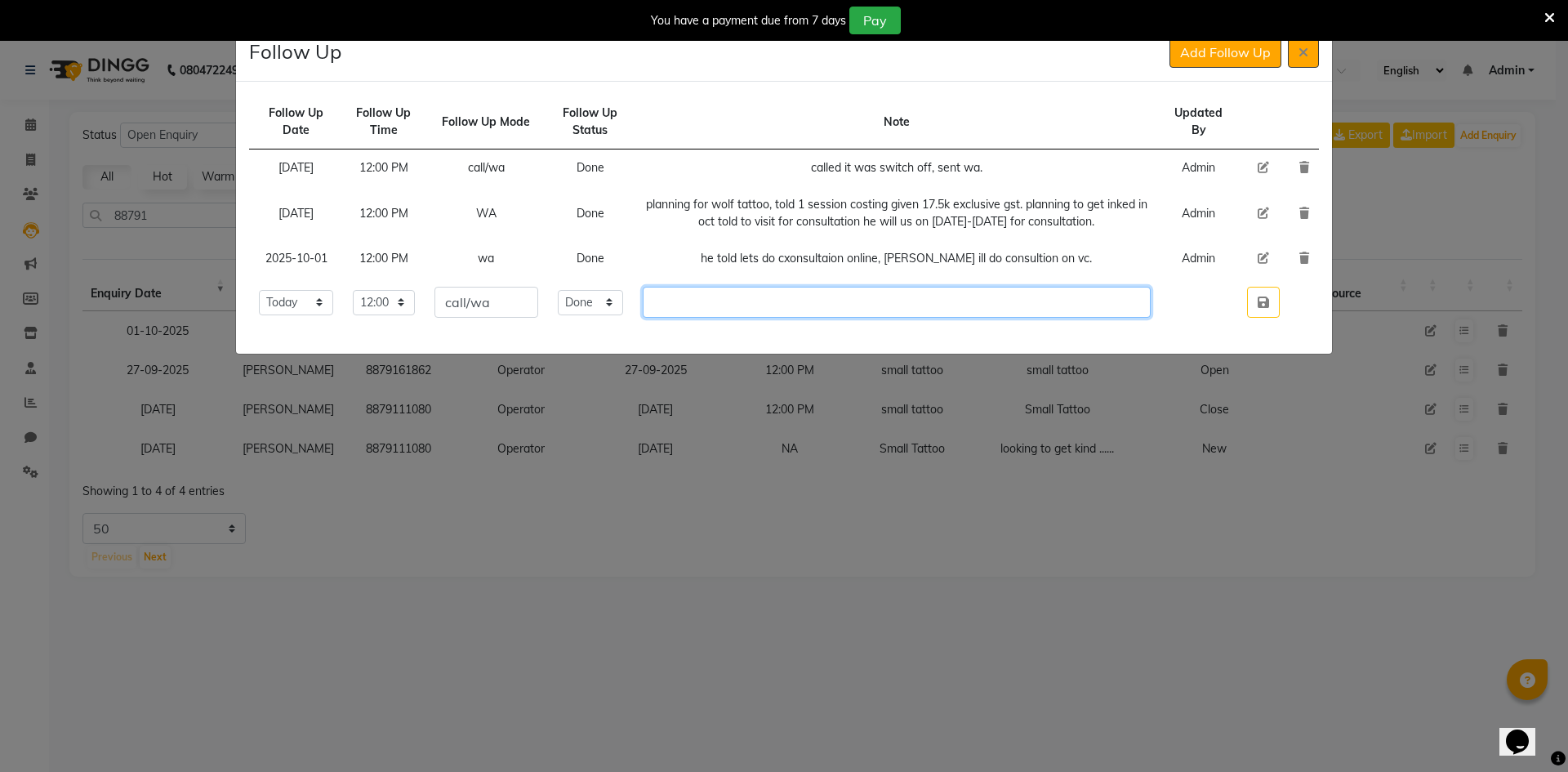
click at [703, 303] on input "text" at bounding box center [897, 302] width 508 height 31
type input "done consultation on video call, paid advance amount tattoo will be in 2nd or 3…"
click at [1270, 296] on button "button" at bounding box center [1263, 302] width 33 height 31
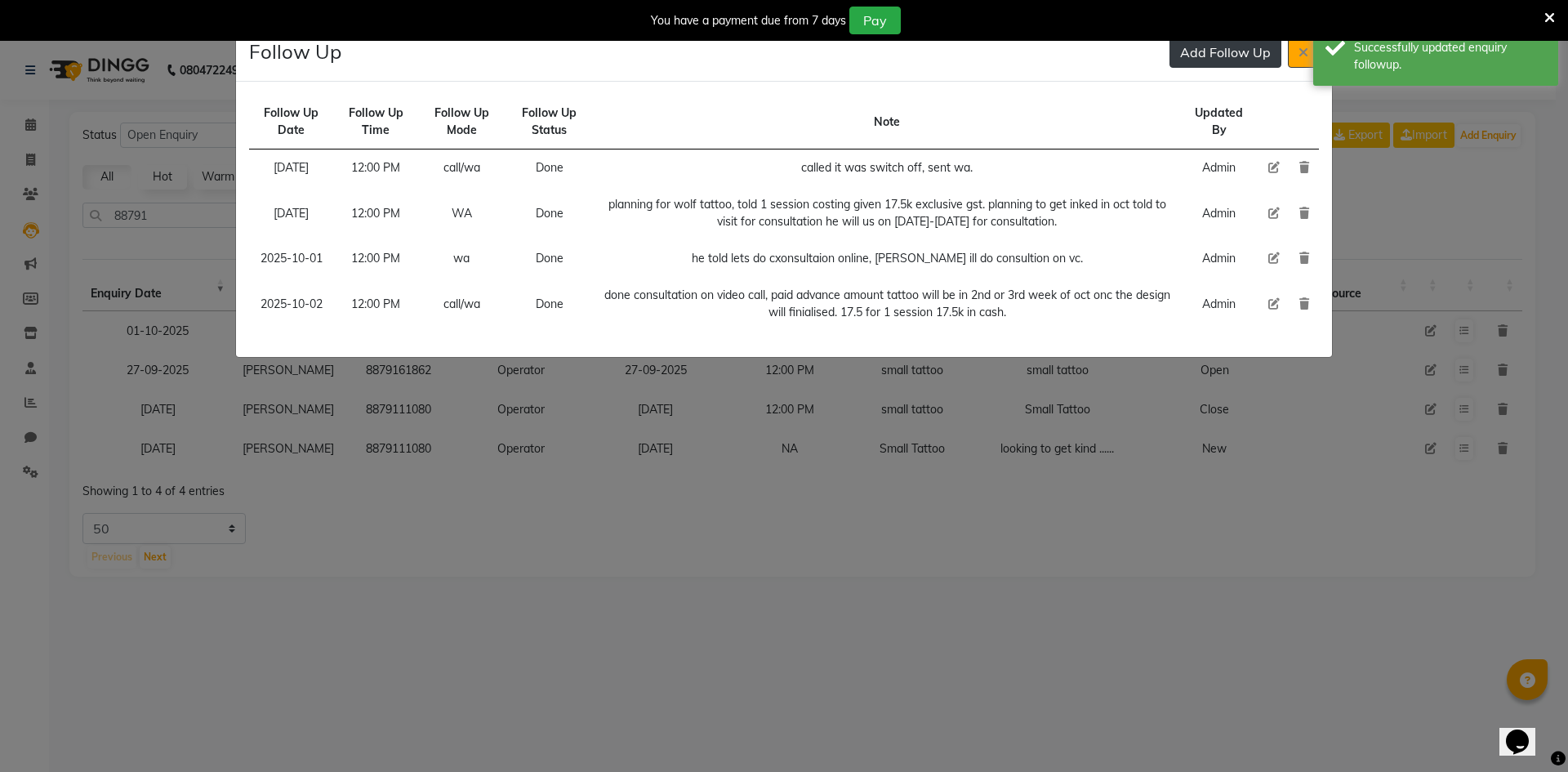
click at [1235, 43] on button "Add Follow Up" at bounding box center [1225, 52] width 112 height 31
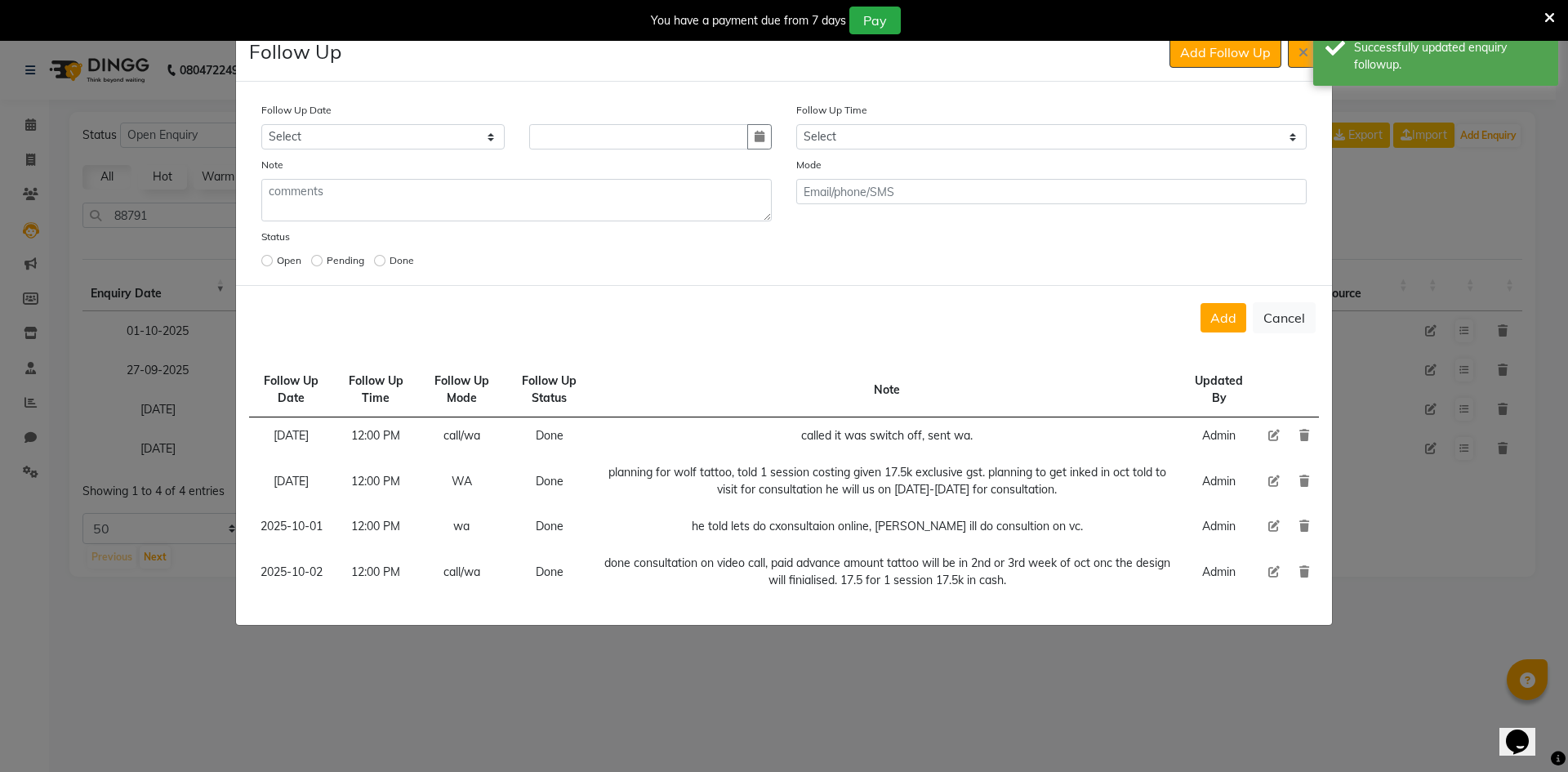
click at [931, 150] on div "Follow Up Date Select [DATE] [DATE] [DATE] ([DATE]) [DATE] ([DATE]) [DATE] ([DA…" at bounding box center [784, 187] width 1070 height 171
click at [931, 145] on select "Select 07:00 AM 07:15 AM 07:30 AM 07:45 AM 08:00 AM 08:15 AM 08:30 AM 08:45 AM …" at bounding box center [1051, 136] width 510 height 25
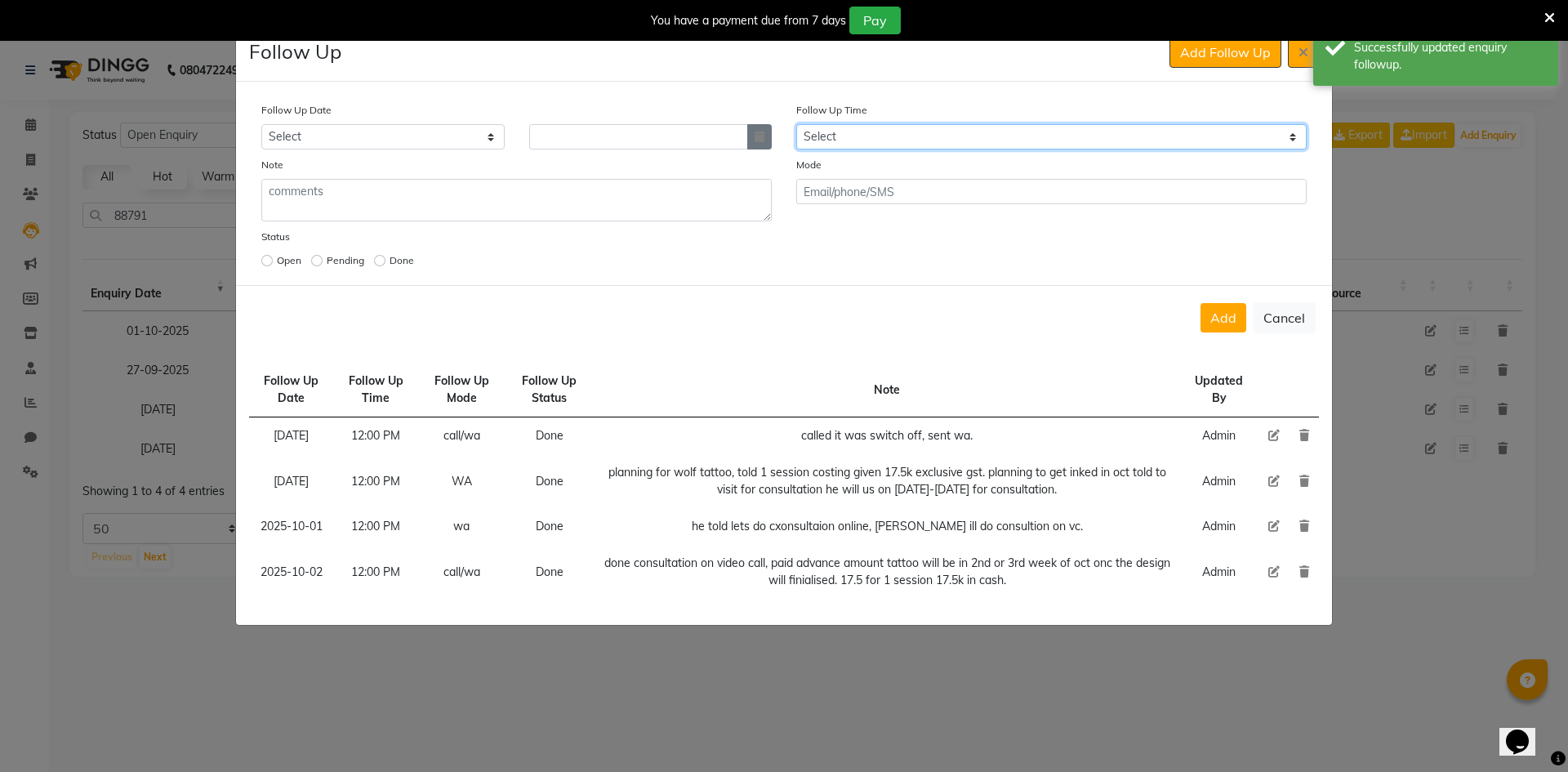
select select "720"
click at [766, 140] on button "button" at bounding box center [760, 136] width 24 height 25
select select "10"
select select "2025"
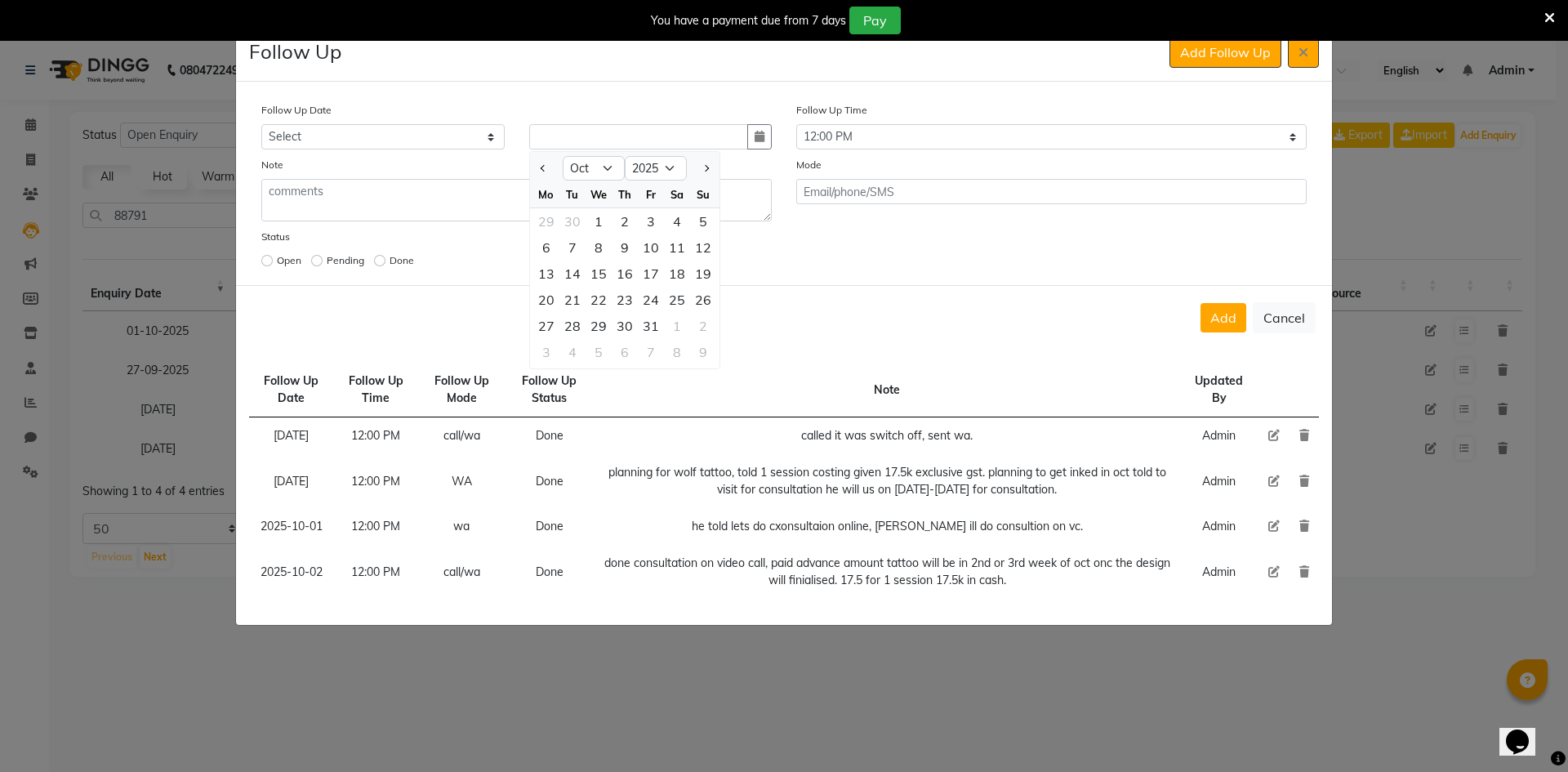
click at [1275, 575] on icon at bounding box center [1274, 572] width 11 height 11
select select "2025-10-02"
select select "720"
select select "Done"
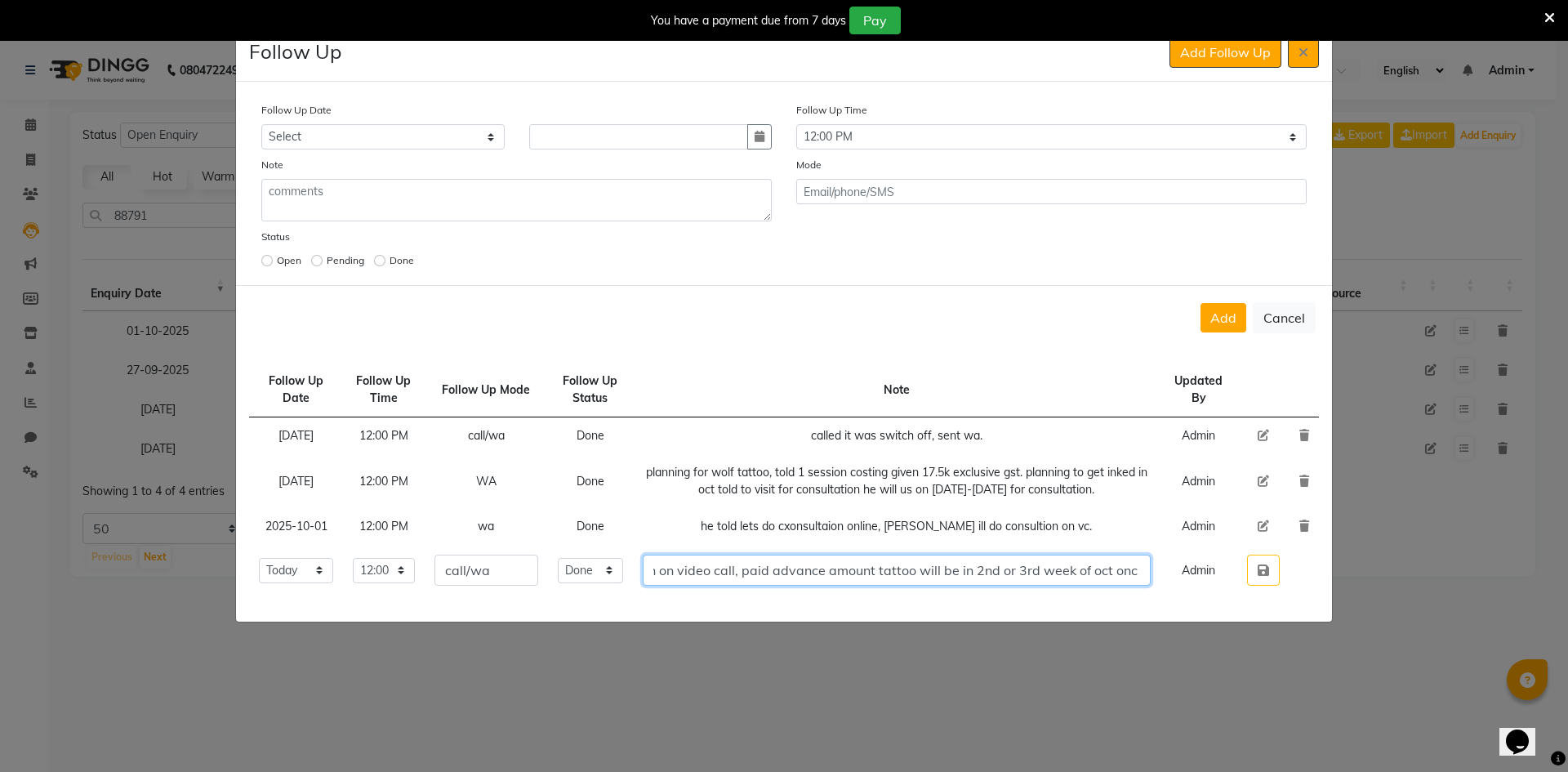
scroll to position [0, 472]
drag, startPoint x: 1099, startPoint y: 567, endPoint x: 1155, endPoint y: 569, distance: 56.0
click at [1184, 569] on tr "Select [DATE] [DATE] [DATE] ([DATE]) [DATE] ([DATE]) [DATE] ([DATE]) [DATE] ([D…" at bounding box center [784, 571] width 1070 height 51
click at [1150, 569] on input "done consultation on video call, paid advance amount tattoo will be in 2nd or 3…" at bounding box center [897, 570] width 508 height 31
click at [978, 569] on input "done consultation on video call, paid advance amount tattoo will be in 2nd or 3…" at bounding box center [897, 570] width 508 height 31
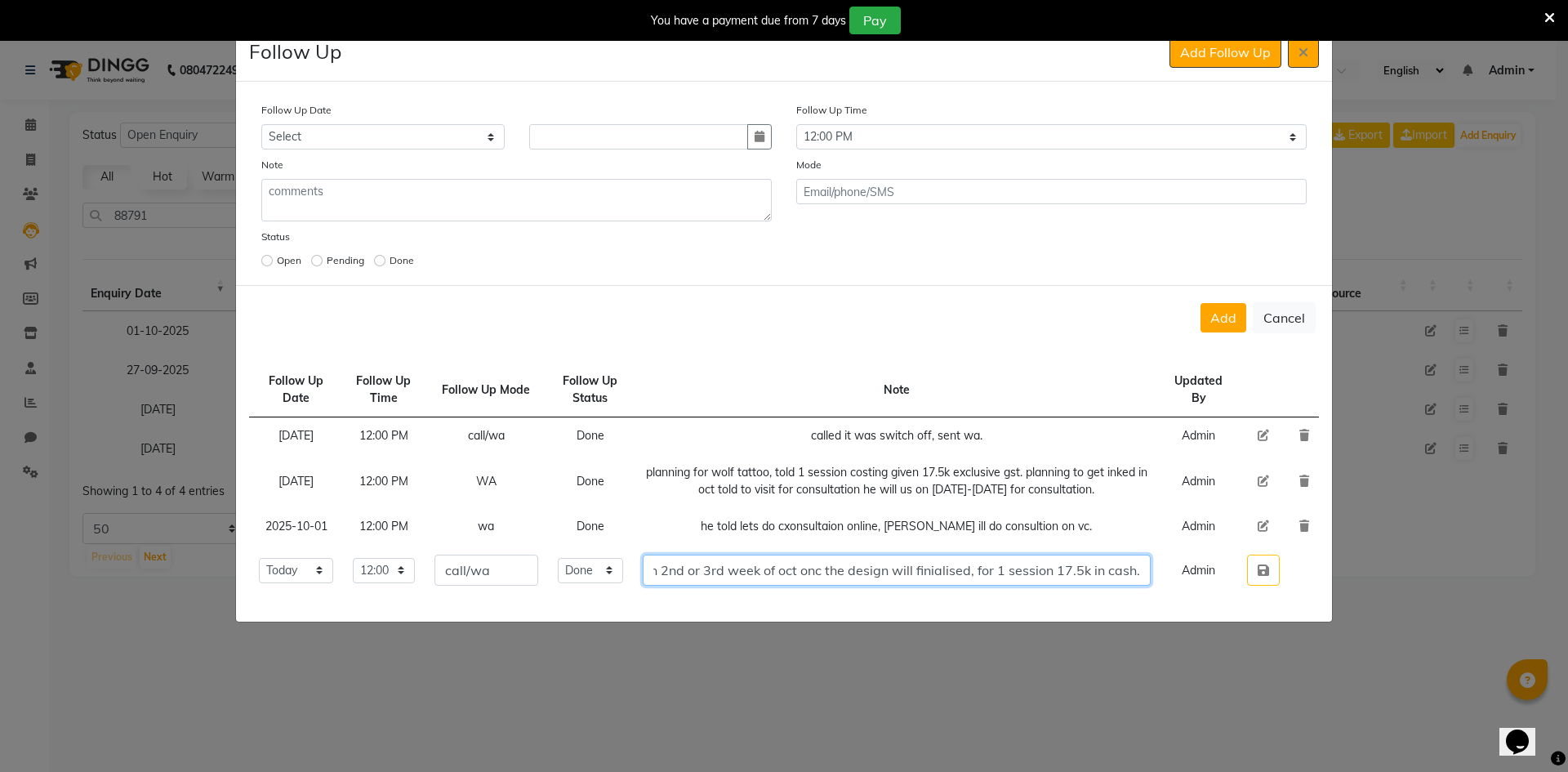
scroll to position [0, 442]
drag, startPoint x: 1062, startPoint y: 571, endPoint x: 1144, endPoint y: 571, distance: 82.0
click at [1144, 571] on input "done consultation on video call, paid advance amount tattoo will be in 2nd or 3…" at bounding box center [897, 570] width 508 height 31
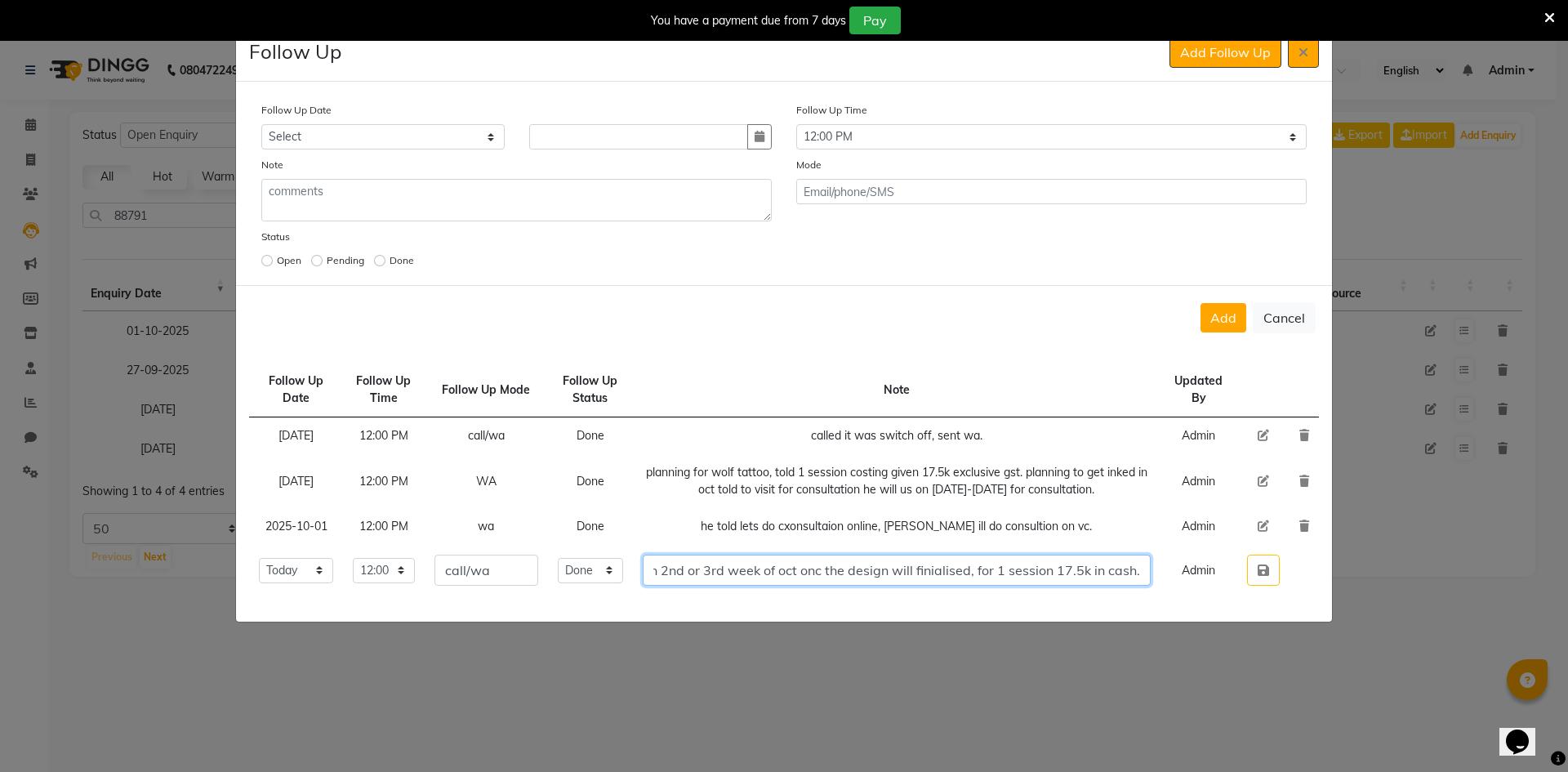
click at [1145, 568] on input "done consultation on video call, paid advance amount tattoo will be in 2nd or 3…" at bounding box center [897, 570] width 508 height 31
click at [1030, 257] on div "Status Open Pending Done" at bounding box center [784, 249] width 1070 height 44
drag, startPoint x: 954, startPoint y: 575, endPoint x: 1168, endPoint y: 572, distance: 214.0
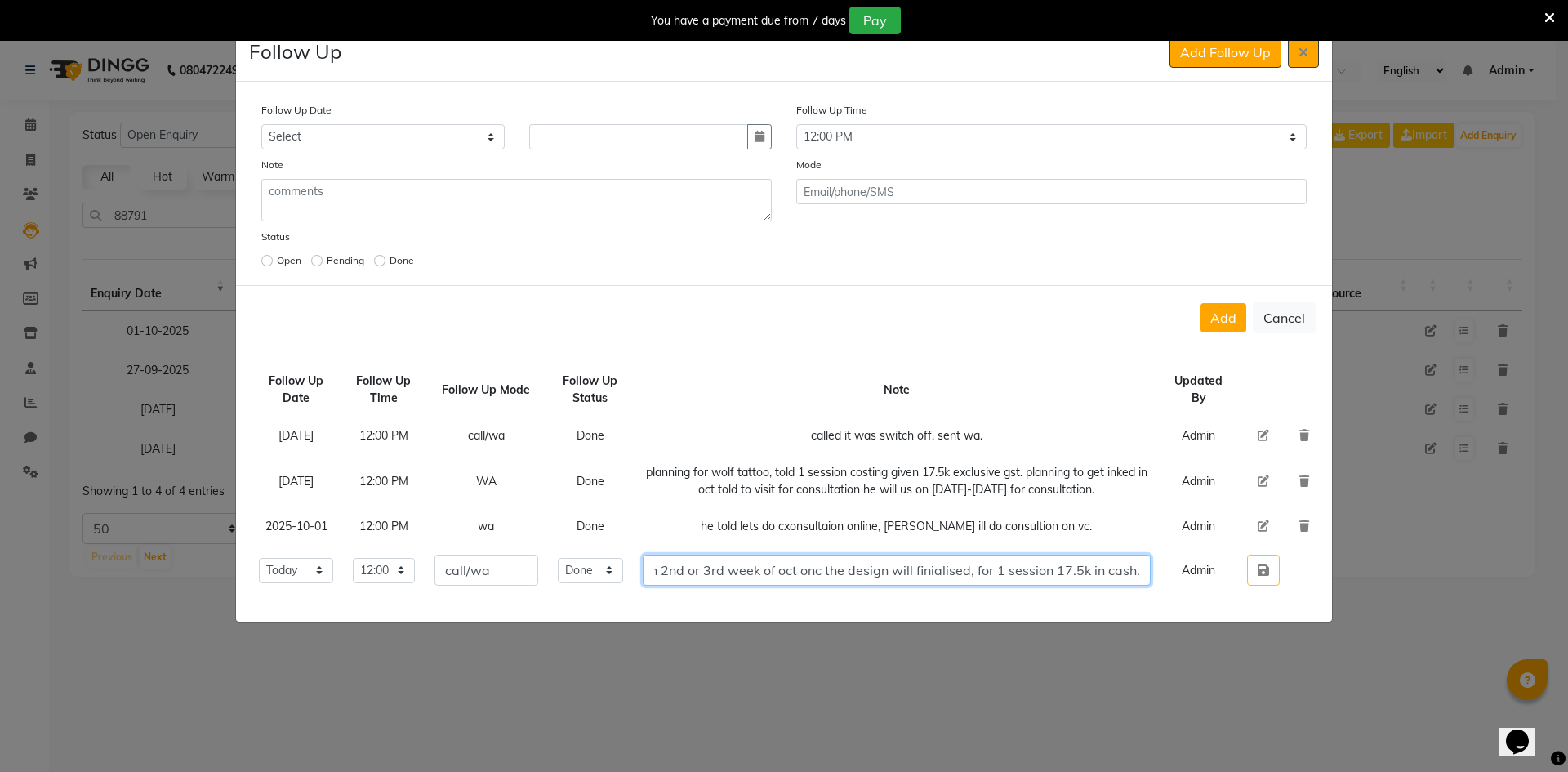
click at [1168, 572] on tr "Select [DATE] [DATE] [DATE] ([DATE]) [DATE] ([DATE]) [DATE] ([DATE]) [DATE] ([D…" at bounding box center [784, 571] width 1070 height 51
click at [1144, 571] on input "done consultation on video call, paid advance amount tattoo will be in 2nd or 3…" at bounding box center [897, 570] width 508 height 31
click at [1146, 573] on input "done consultation on video call, paid advance amount tattoo will be in 2nd or 3…" at bounding box center [897, 570] width 508 height 31
type input "done consultation on video call, paid advance amount tattoo will be in 2nd or 3…"
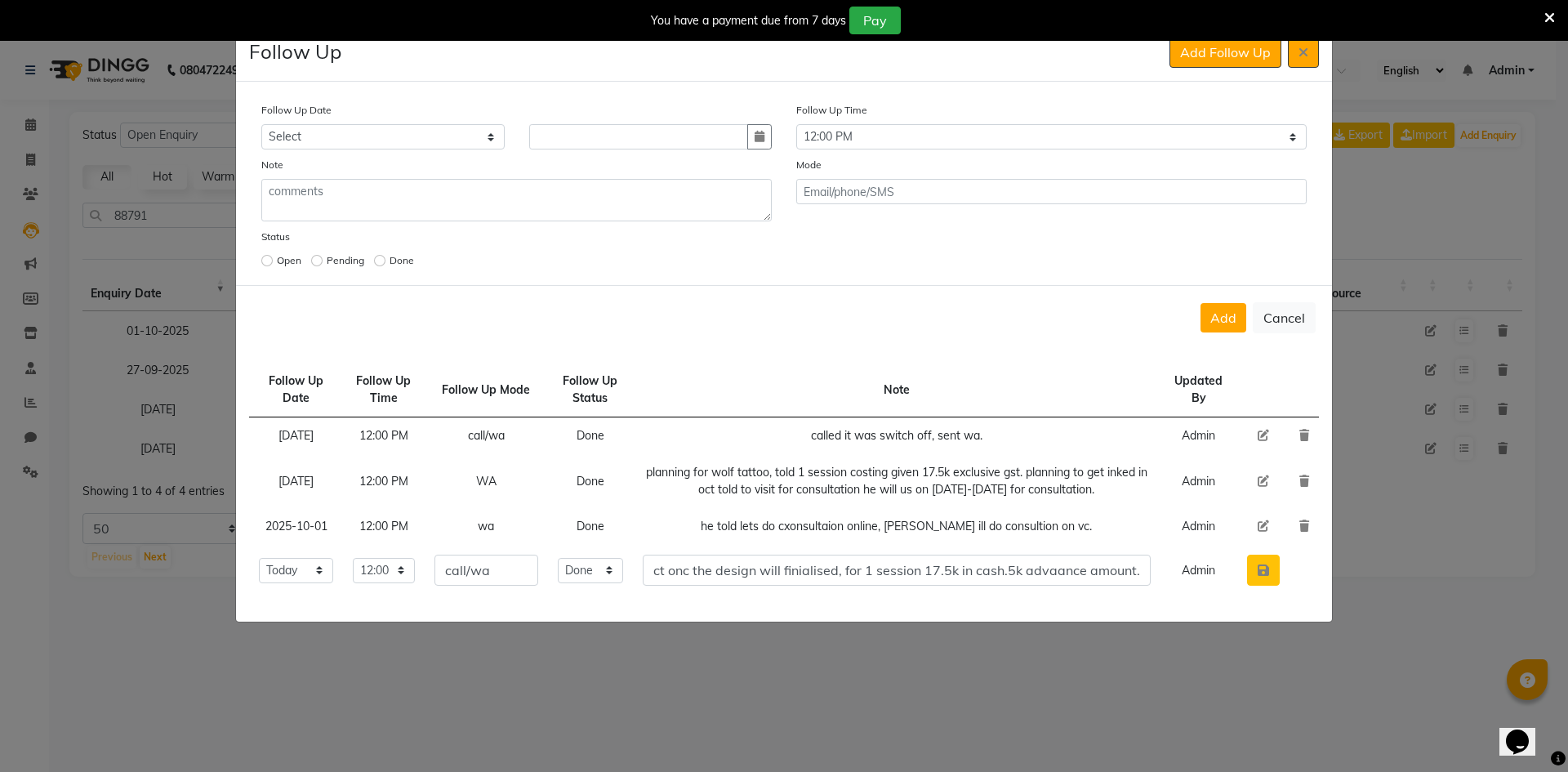
click at [1267, 555] on button "button" at bounding box center [1263, 570] width 33 height 31
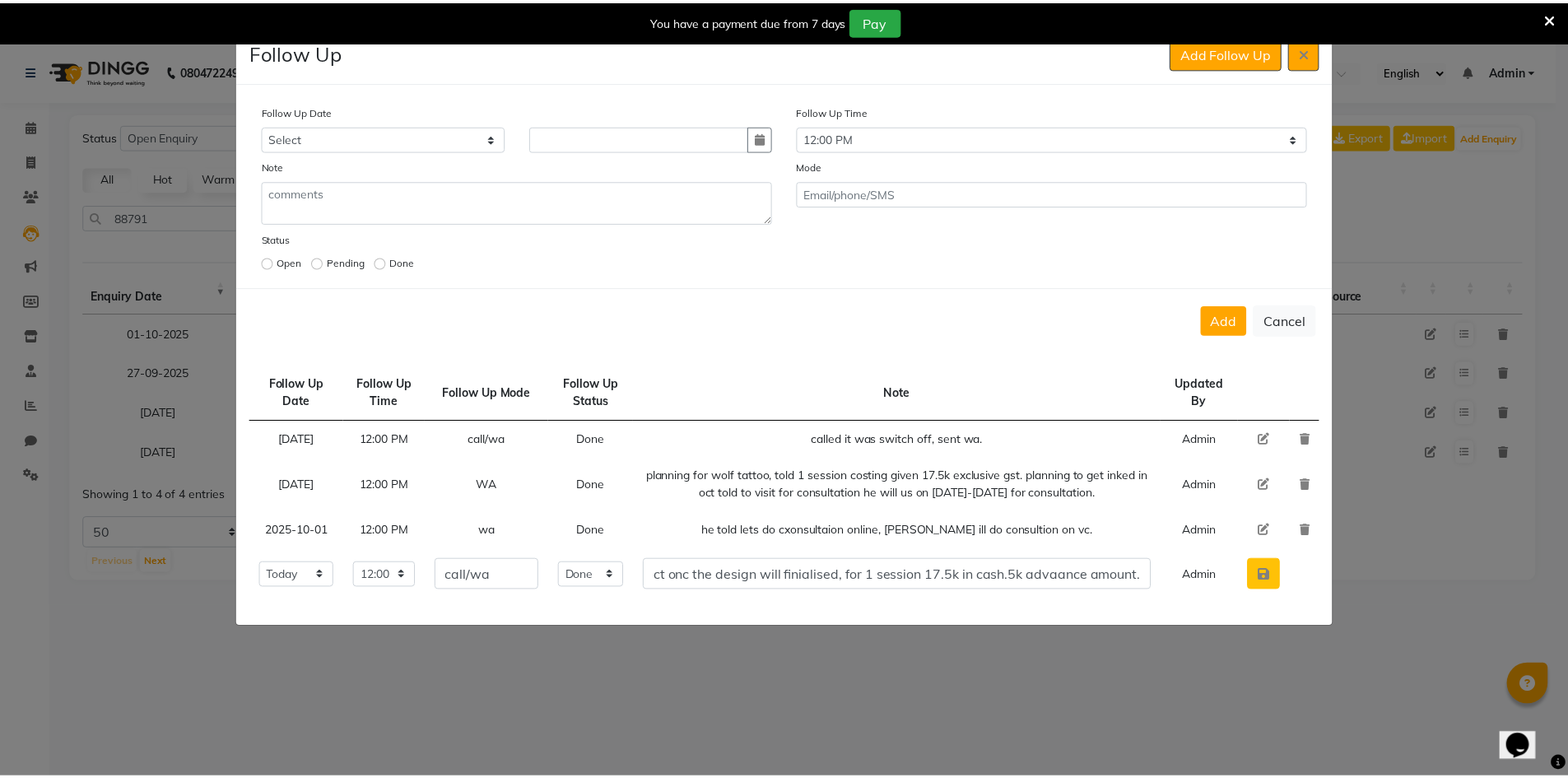
scroll to position [0, 0]
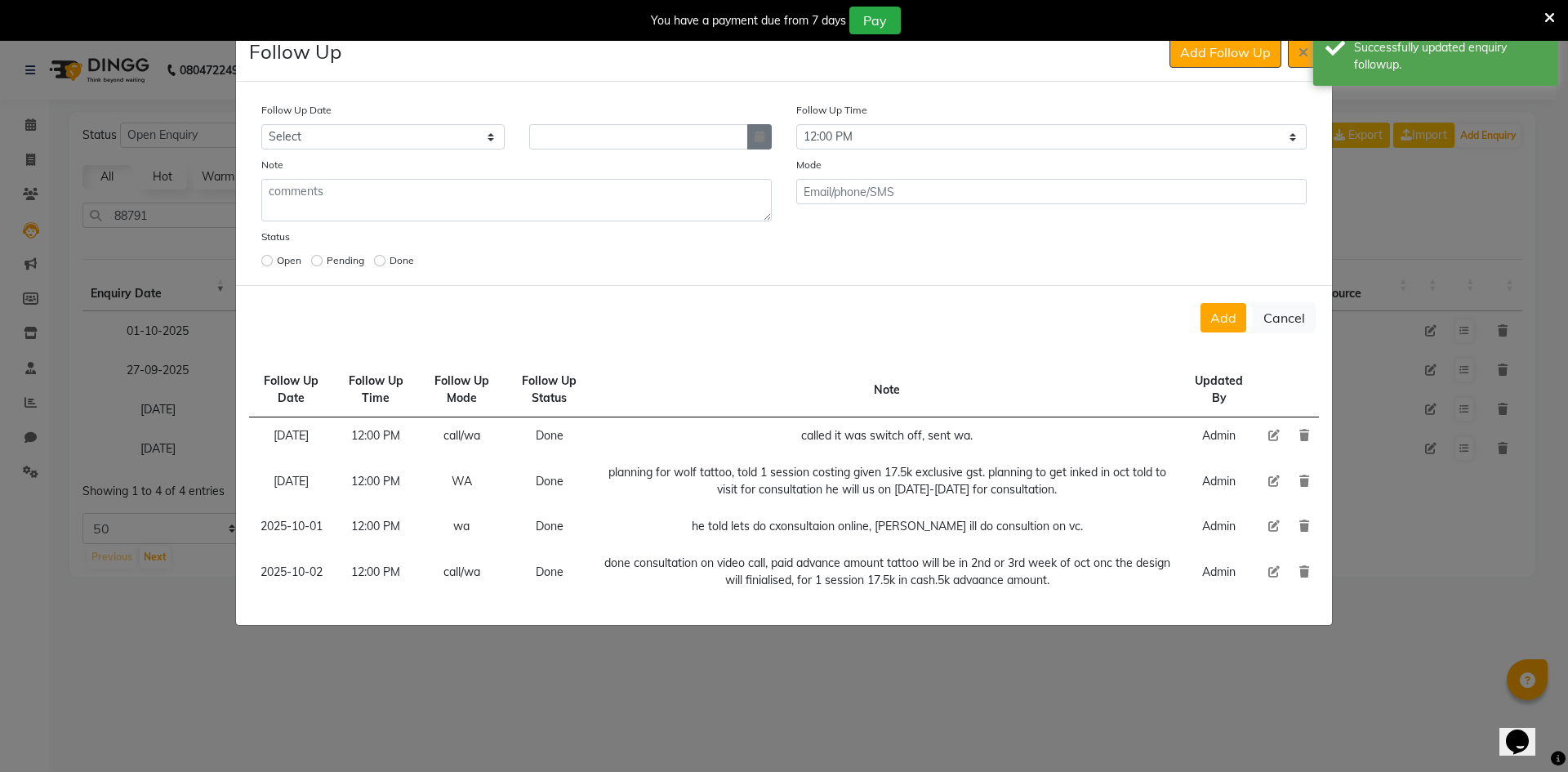
click at [765, 147] on button "button" at bounding box center [760, 136] width 24 height 25
select select "10"
select select "2025"
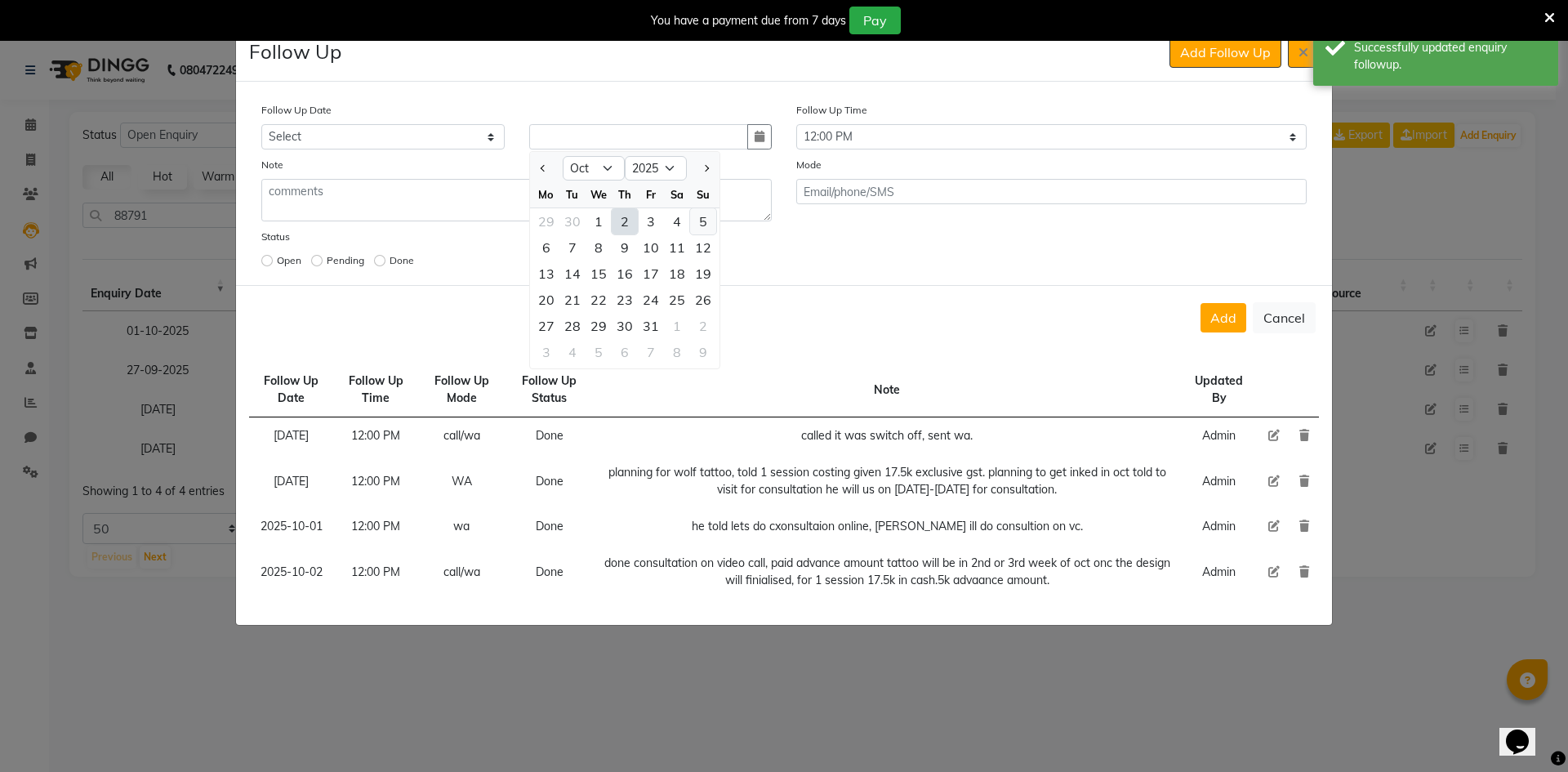
click at [698, 217] on div "5" at bounding box center [703, 222] width 26 height 26
type input "05-10-2025"
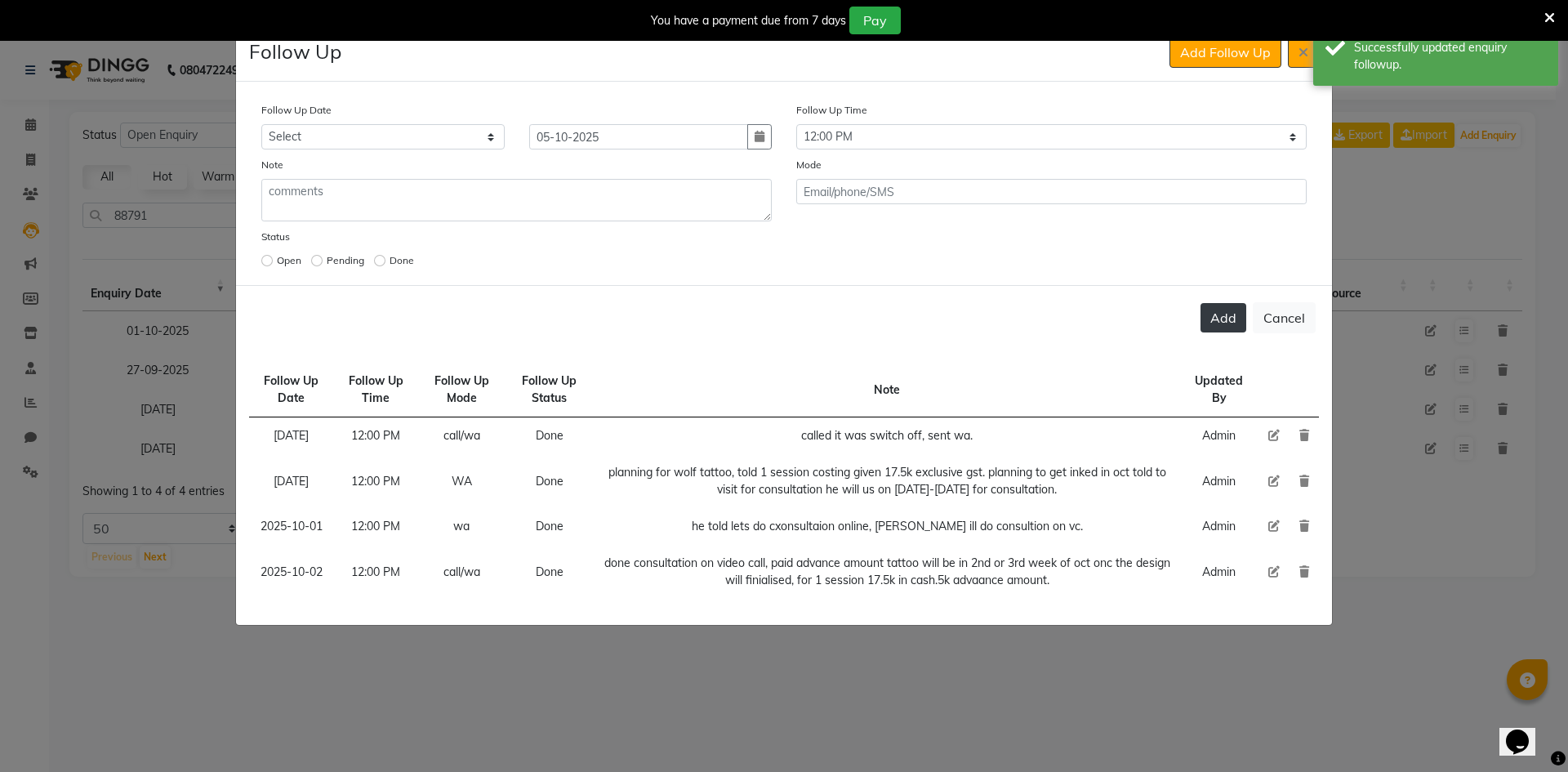
click at [1230, 312] on button "Add" at bounding box center [1223, 317] width 46 height 29
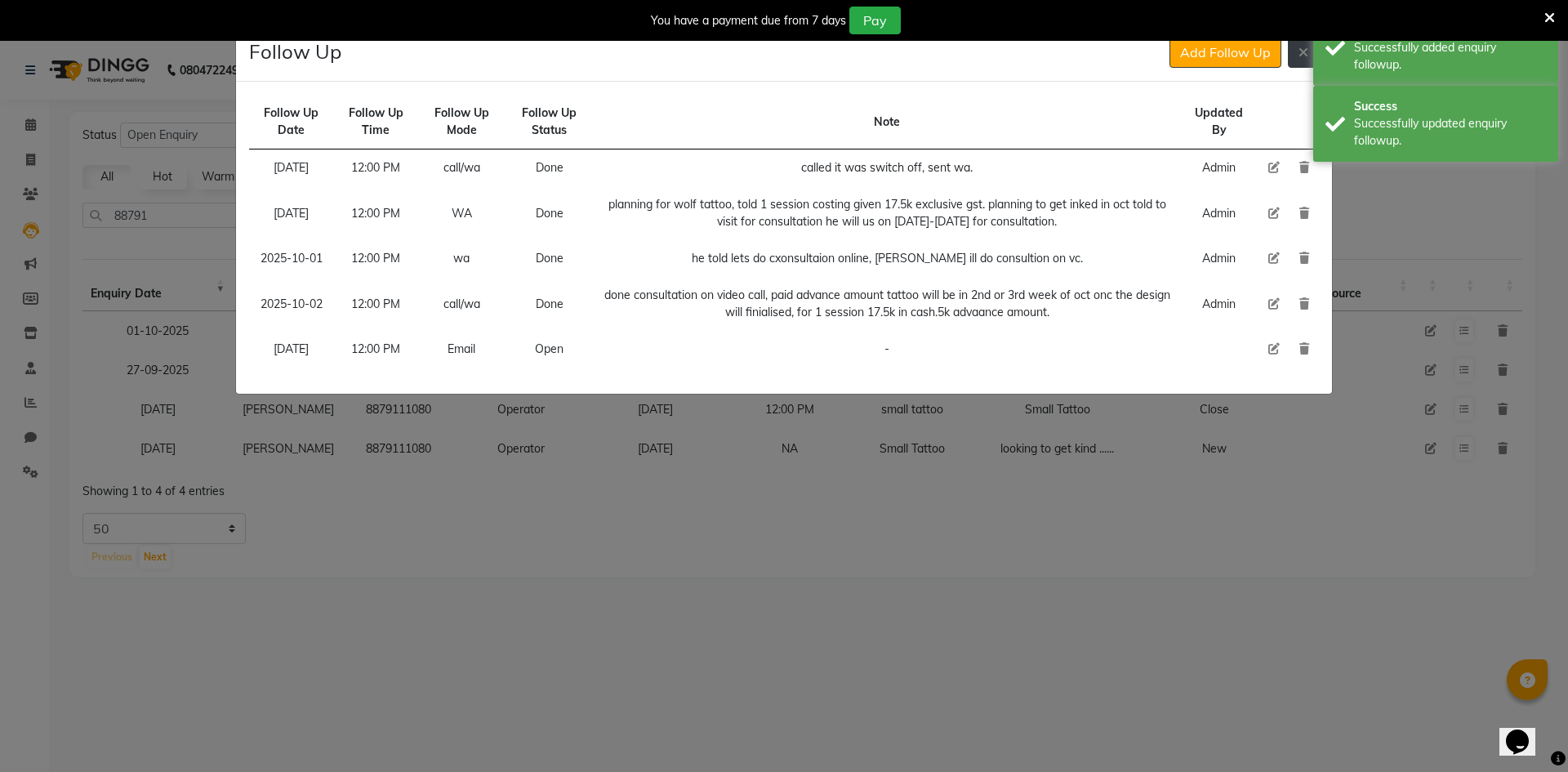
click at [1306, 47] on icon at bounding box center [1304, 53] width 9 height 13
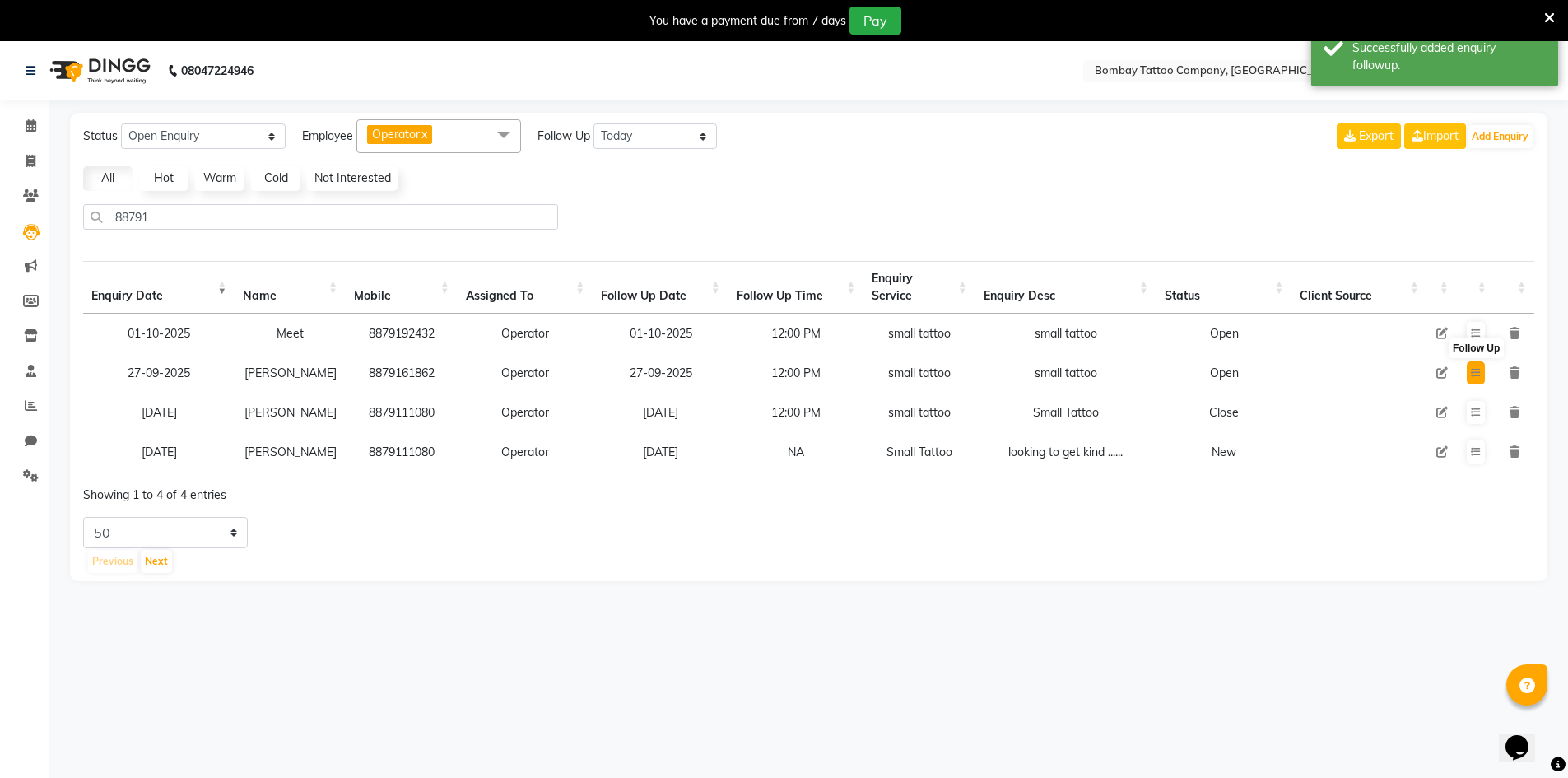
click at [1476, 371] on icon at bounding box center [1476, 372] width 9 height 9
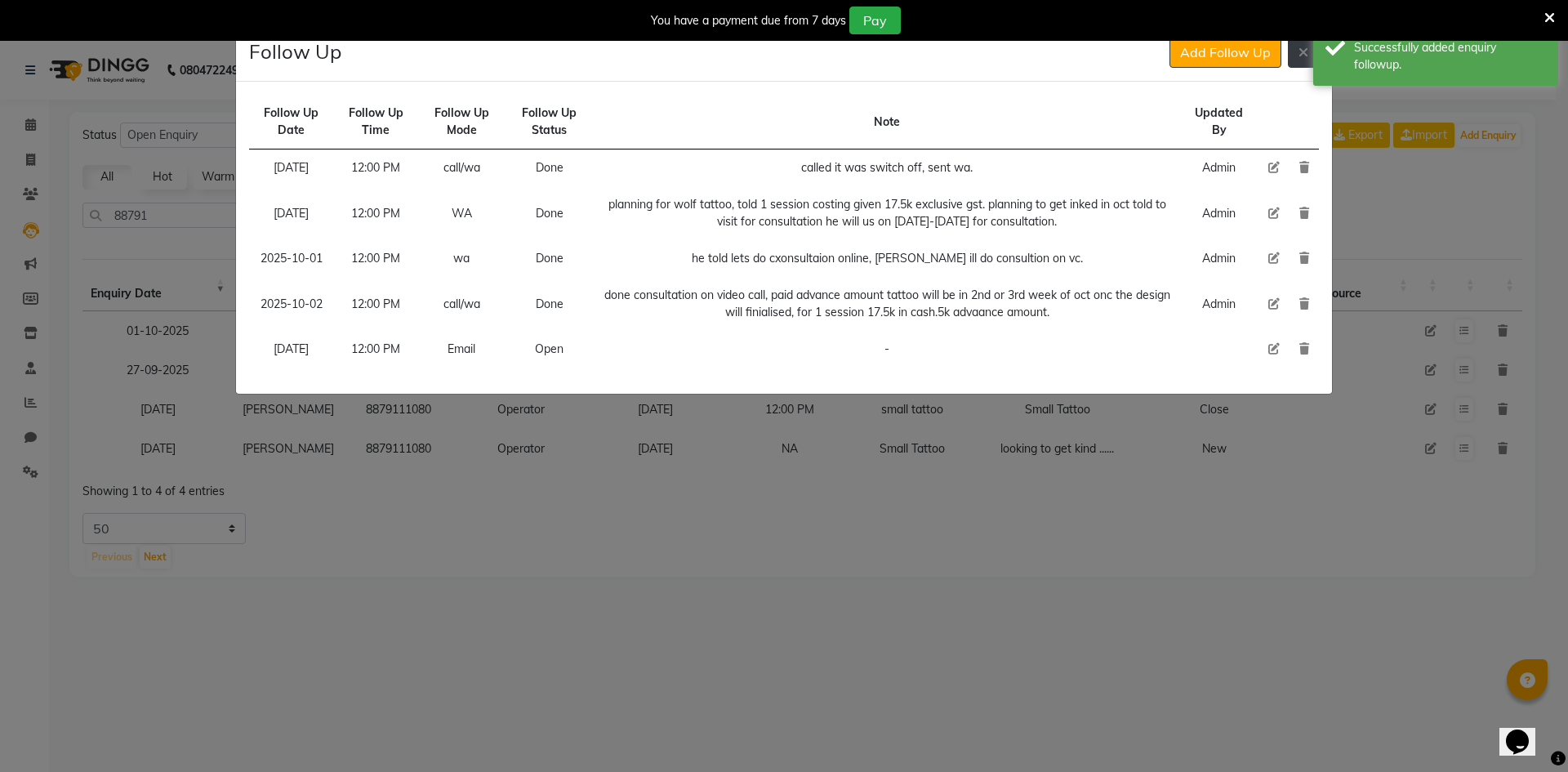
click at [1299, 63] on button at bounding box center [1303, 52] width 31 height 31
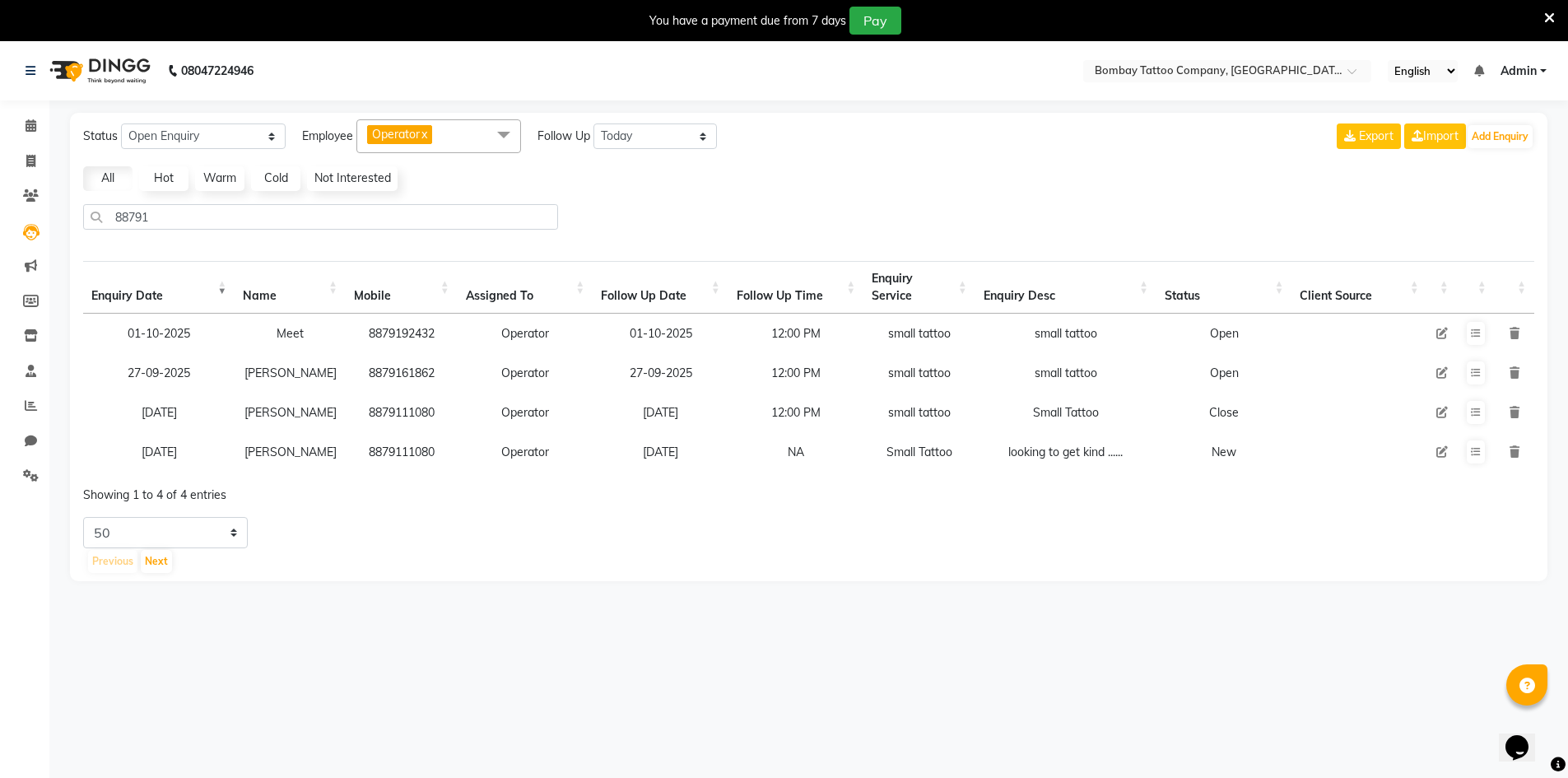
click at [1309, 59] on nav "08047224946 Select Location × Bombay Tattoo Company, Goregaon English ENGLISH E…" at bounding box center [784, 70] width 1568 height 60
click at [261, 213] on input "88791" at bounding box center [320, 216] width 475 height 26
click at [260, 217] on input "88791" at bounding box center [320, 216] width 475 height 26
click at [259, 218] on input "88791" at bounding box center [320, 216] width 475 height 26
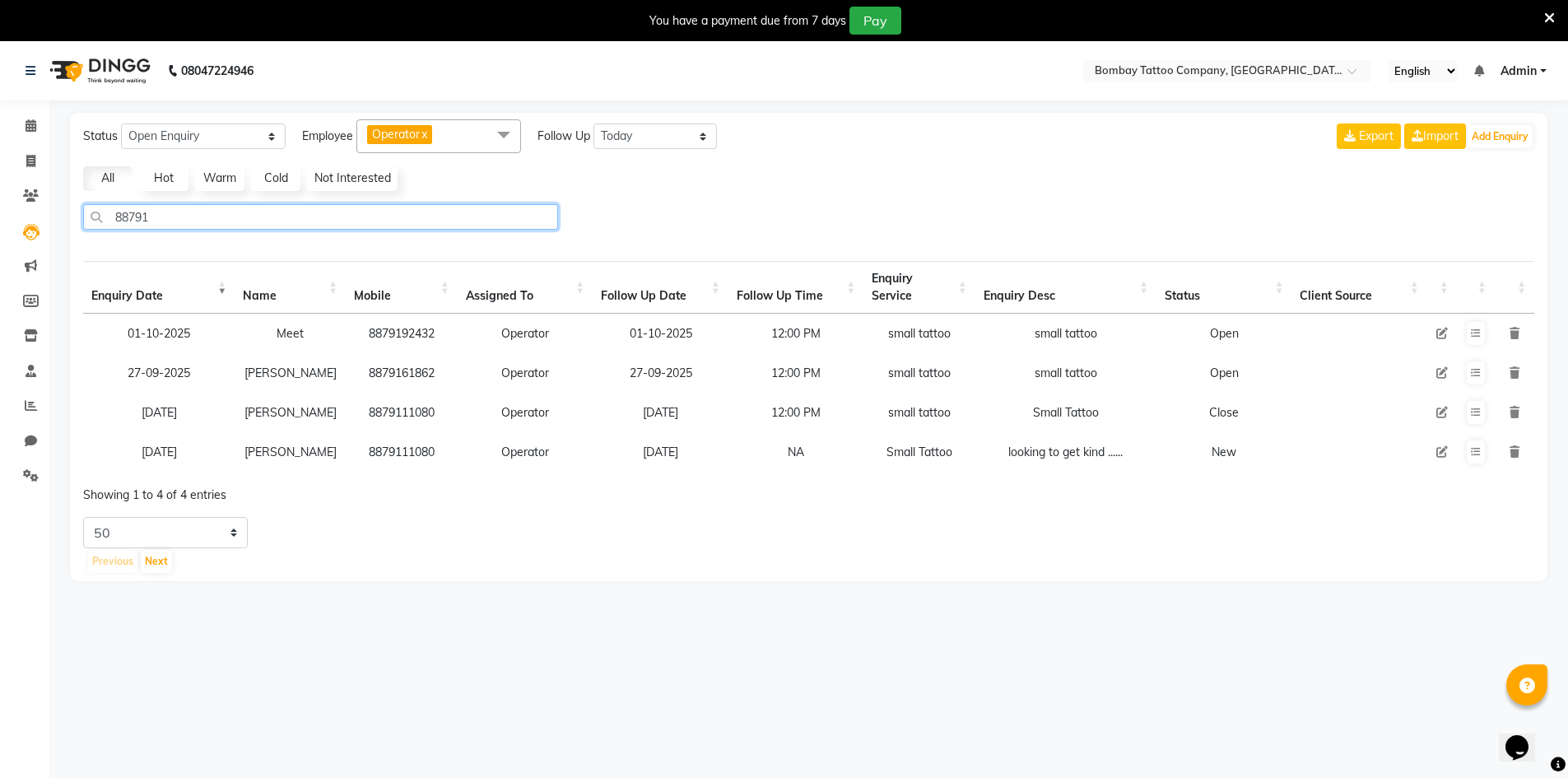
click at [259, 218] on input "88791" at bounding box center [320, 216] width 475 height 26
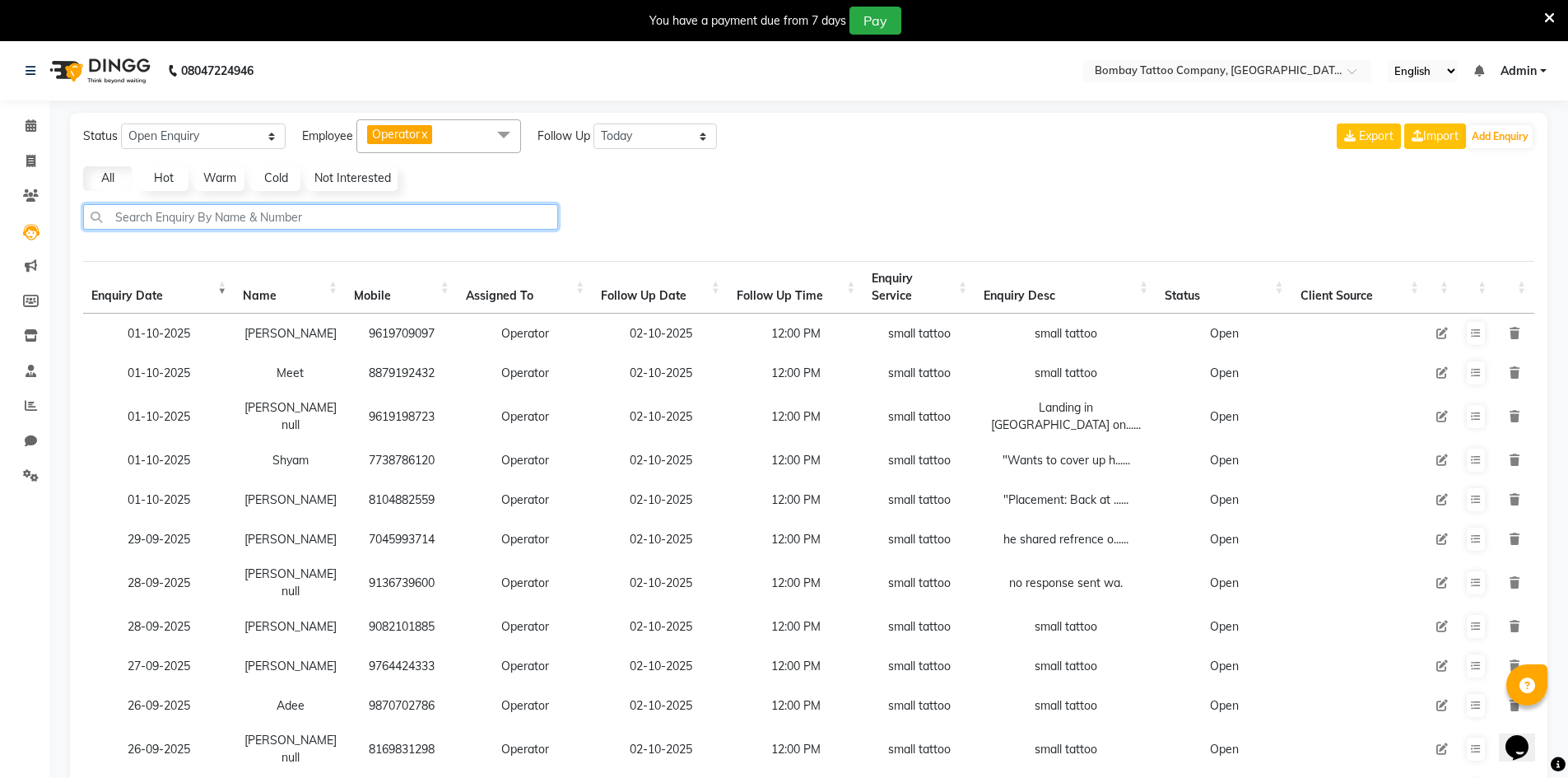
click at [330, 222] on input "text" at bounding box center [320, 216] width 475 height 26
paste input "8879161862"
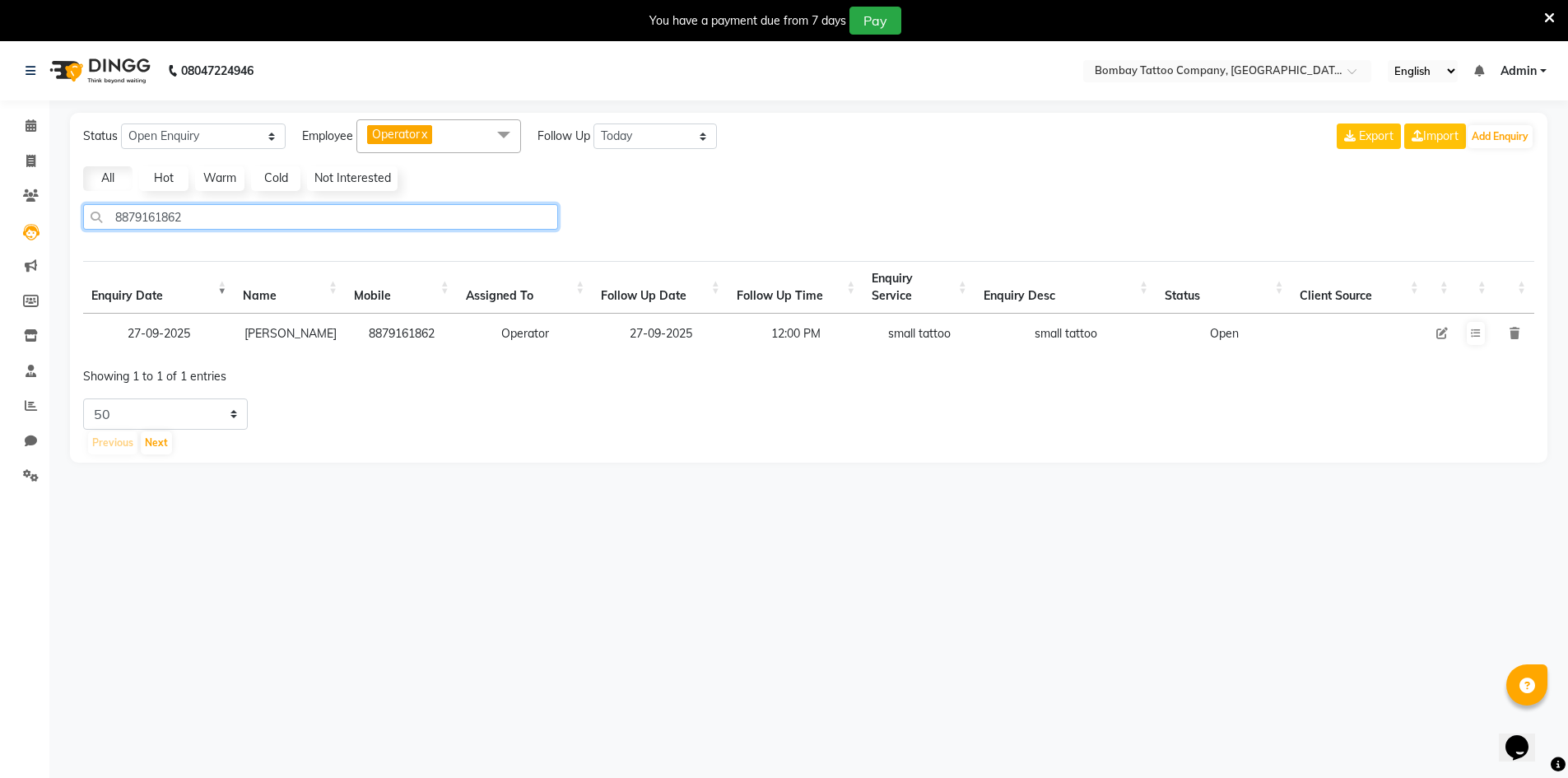
type input "8879161862"
click at [290, 331] on td "[PERSON_NAME]" at bounding box center [290, 334] width 111 height 40
copy td "[PERSON_NAME]"
click at [1169, 165] on div "Status New Enquiry Open Enquiry Converted Enquiry All All New Open Converted Em…" at bounding box center [809, 287] width 1478 height 350
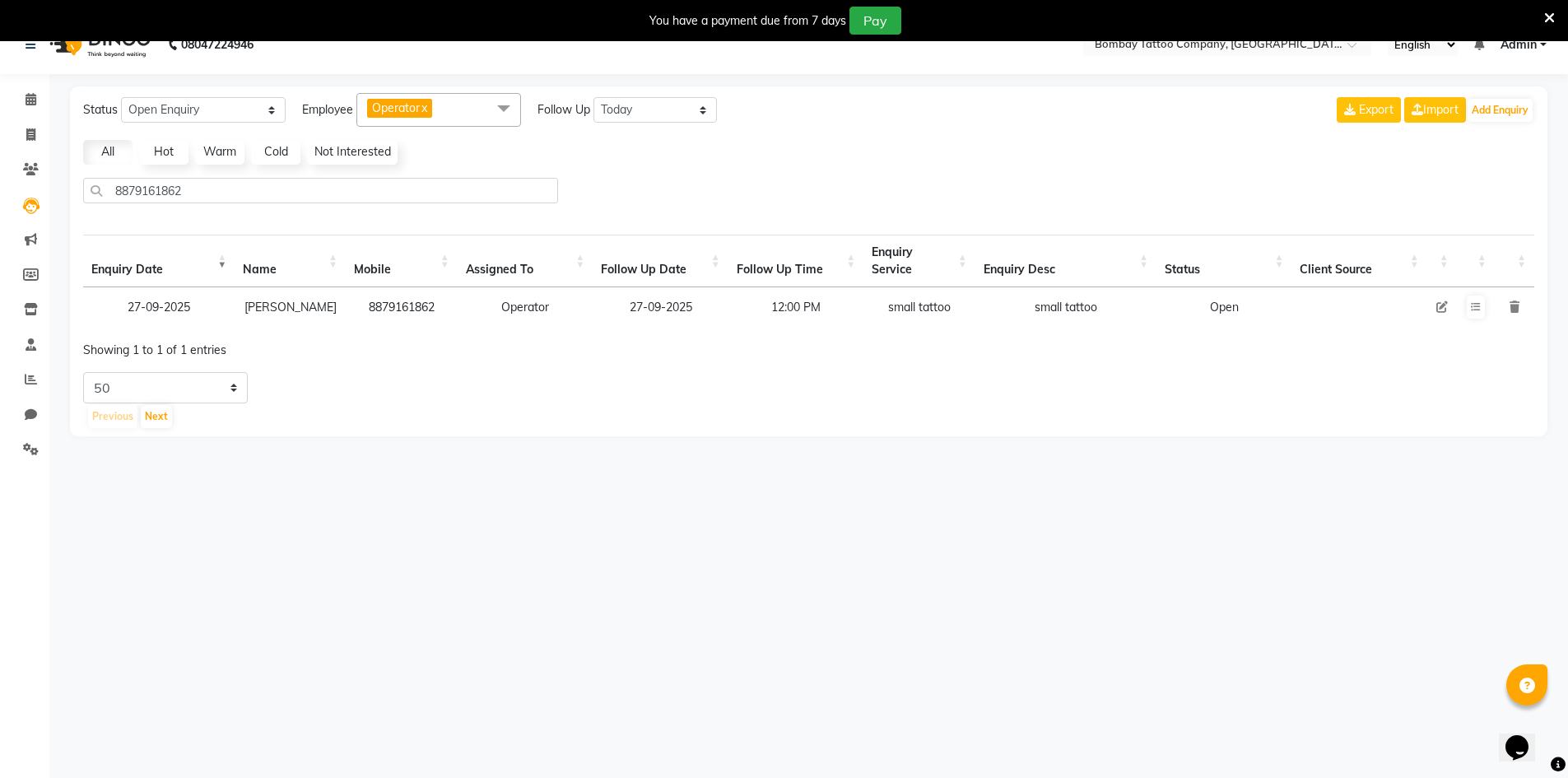
scroll to position [41, 0]
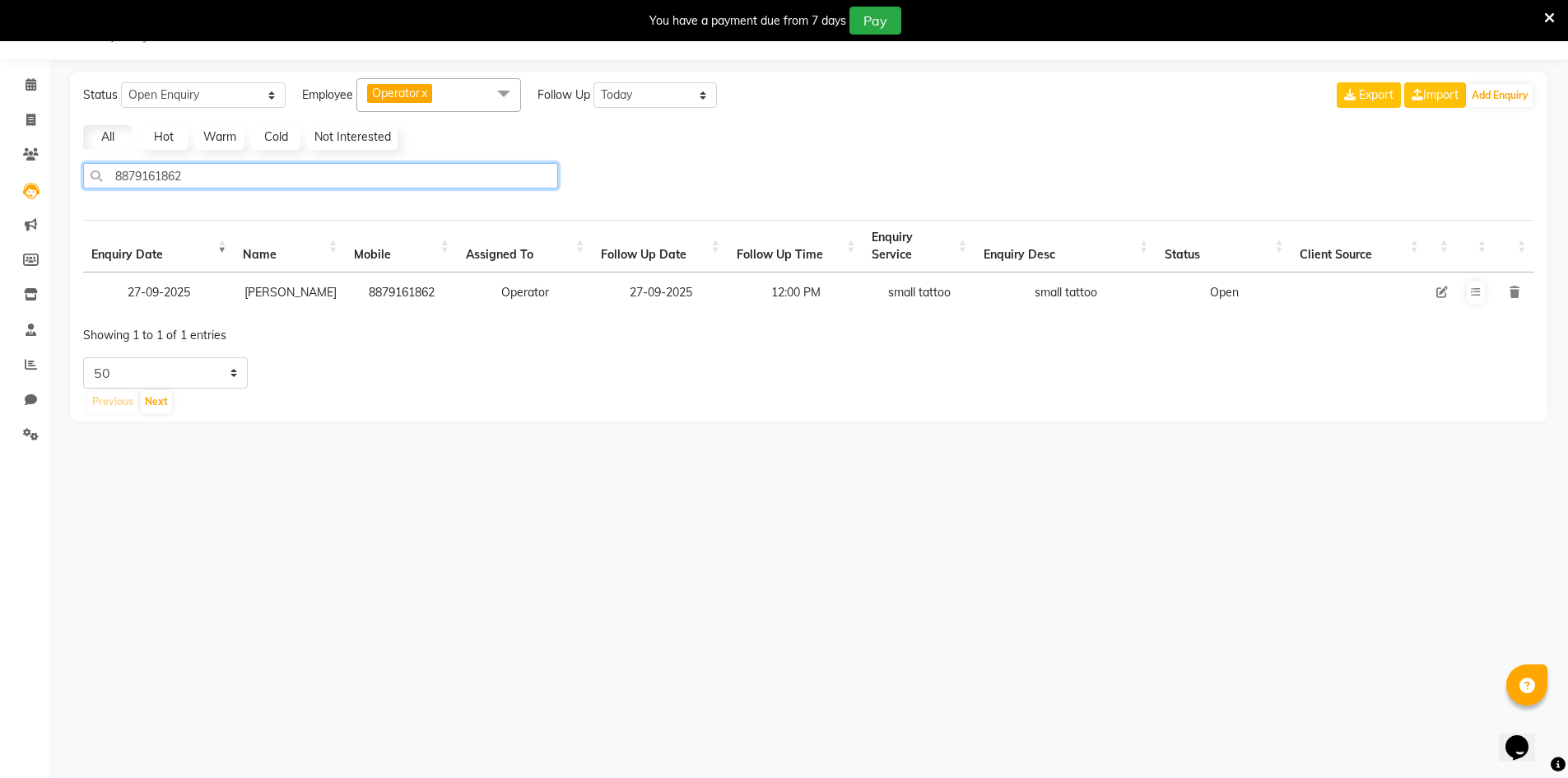
click at [217, 172] on input "8879161862" at bounding box center [320, 175] width 475 height 26
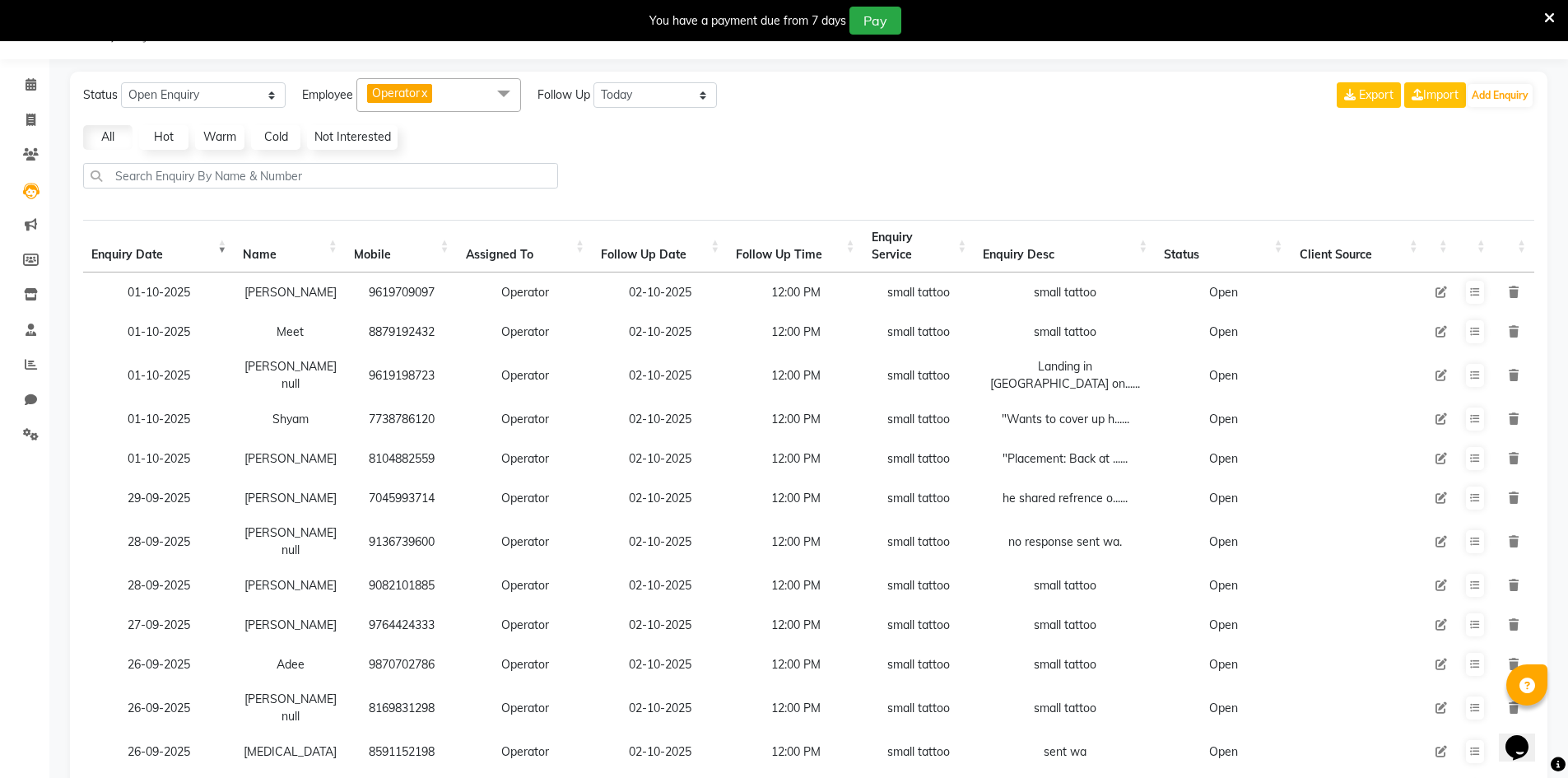
click at [805, 195] on div at bounding box center [809, 182] width 1465 height 39
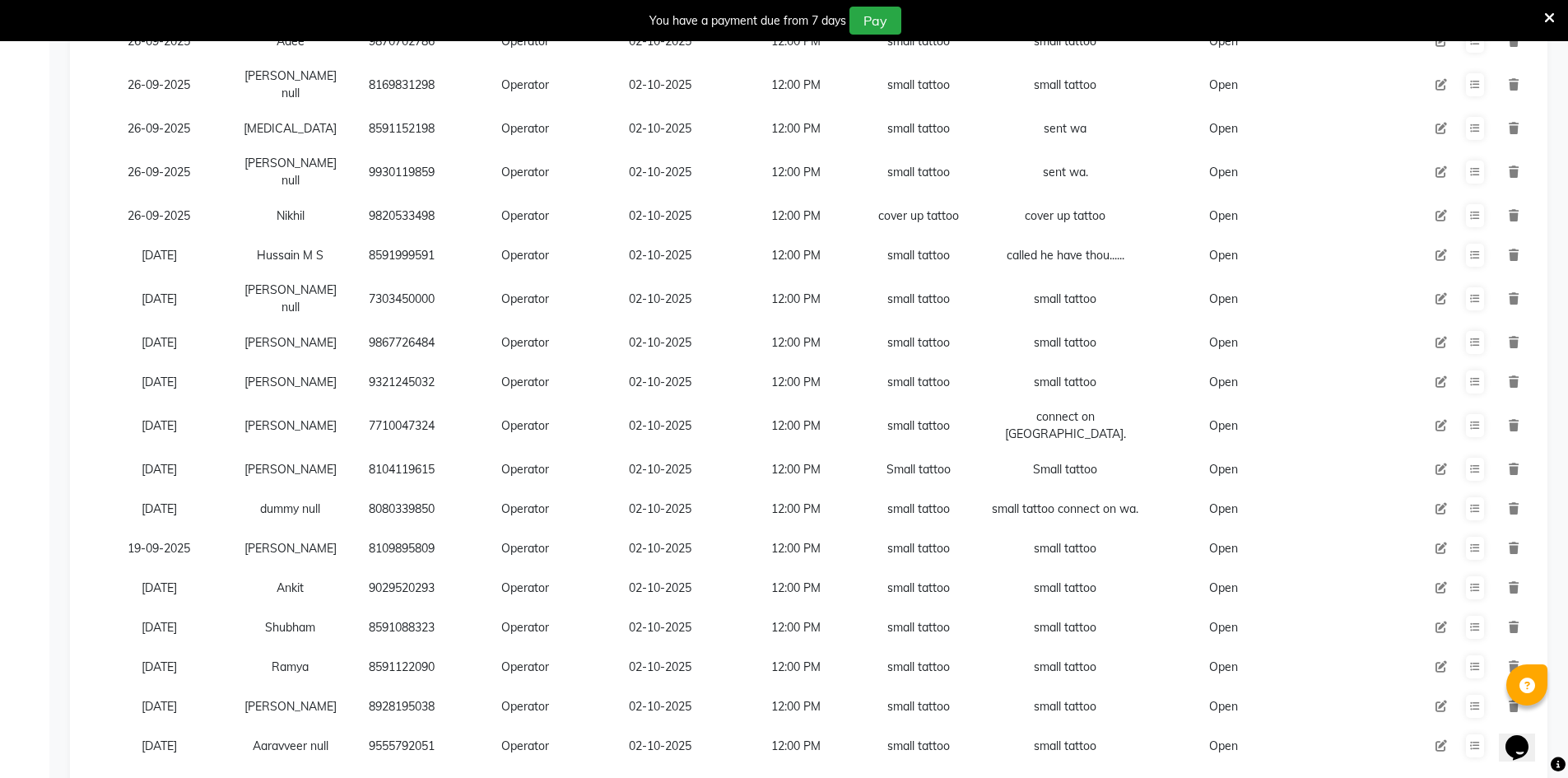
scroll to position [782, 0]
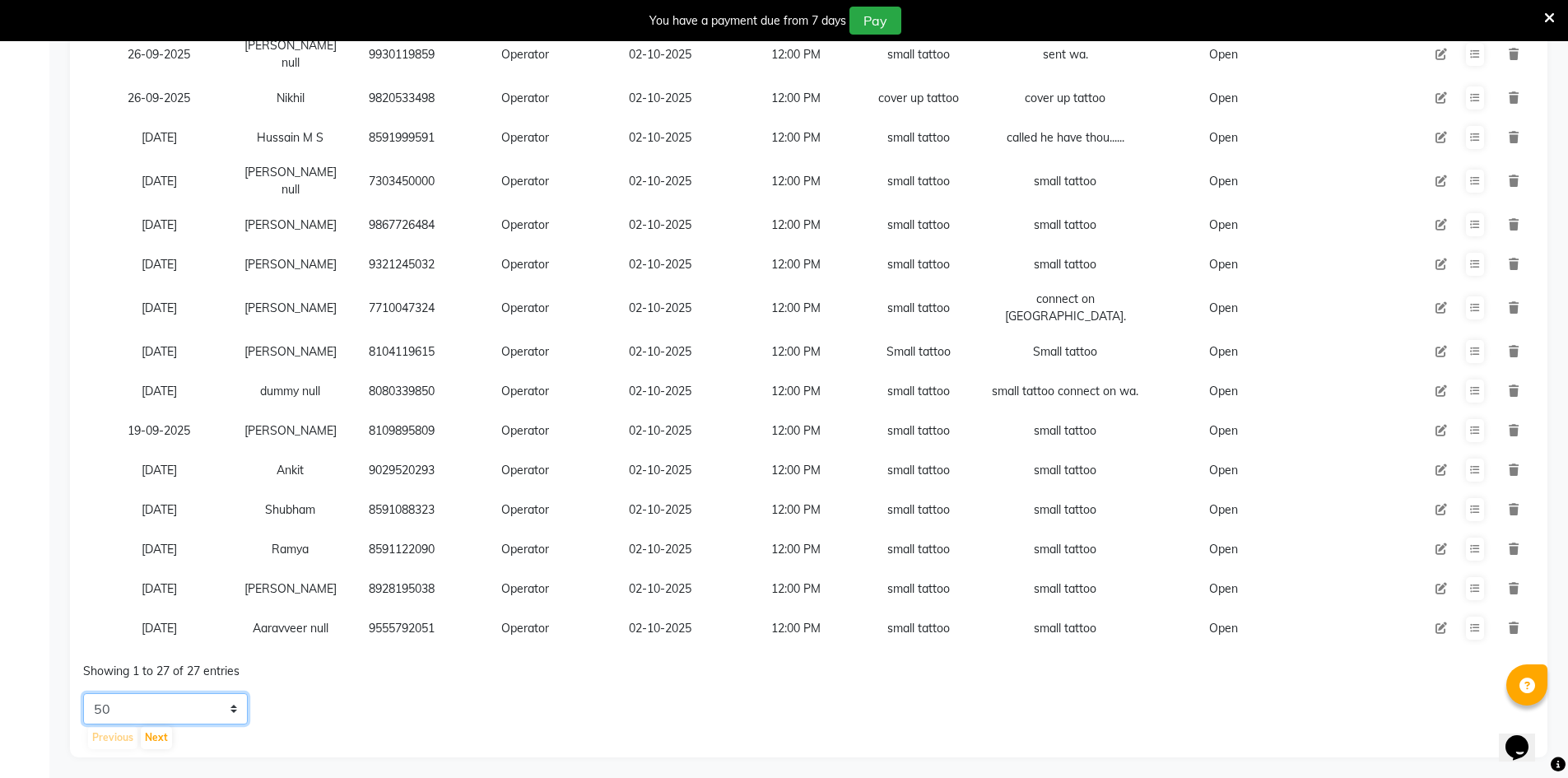
click at [203, 696] on select "5 10 20 50" at bounding box center [166, 709] width 165 height 31
click at [193, 703] on select "5 10 20 50" at bounding box center [166, 709] width 165 height 31
select select "5"
click at [83, 694] on select "5 10 20 50" at bounding box center [166, 709] width 165 height 31
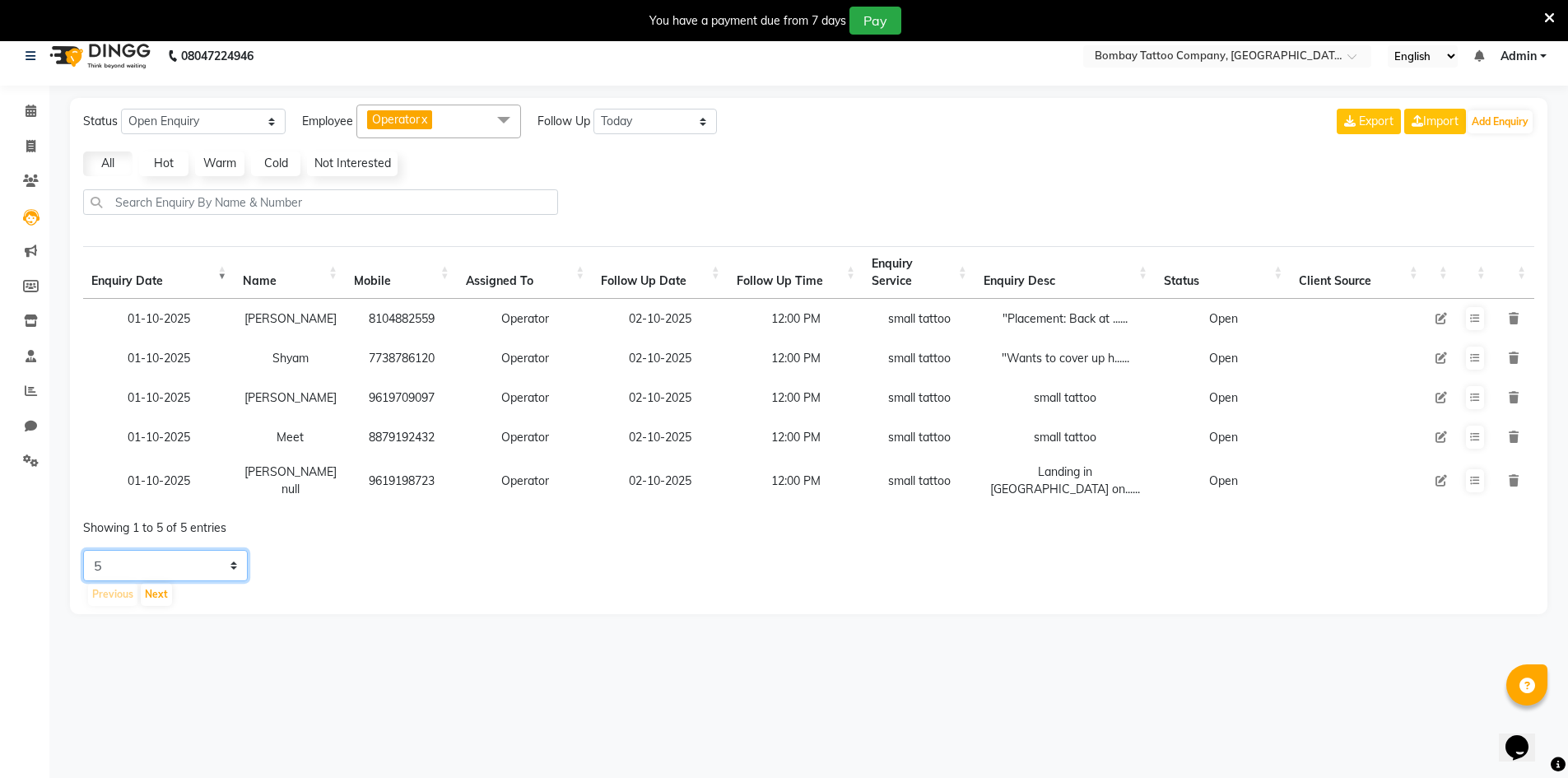
scroll to position [0, 0]
